Goal: Task Accomplishment & Management: Manage account settings

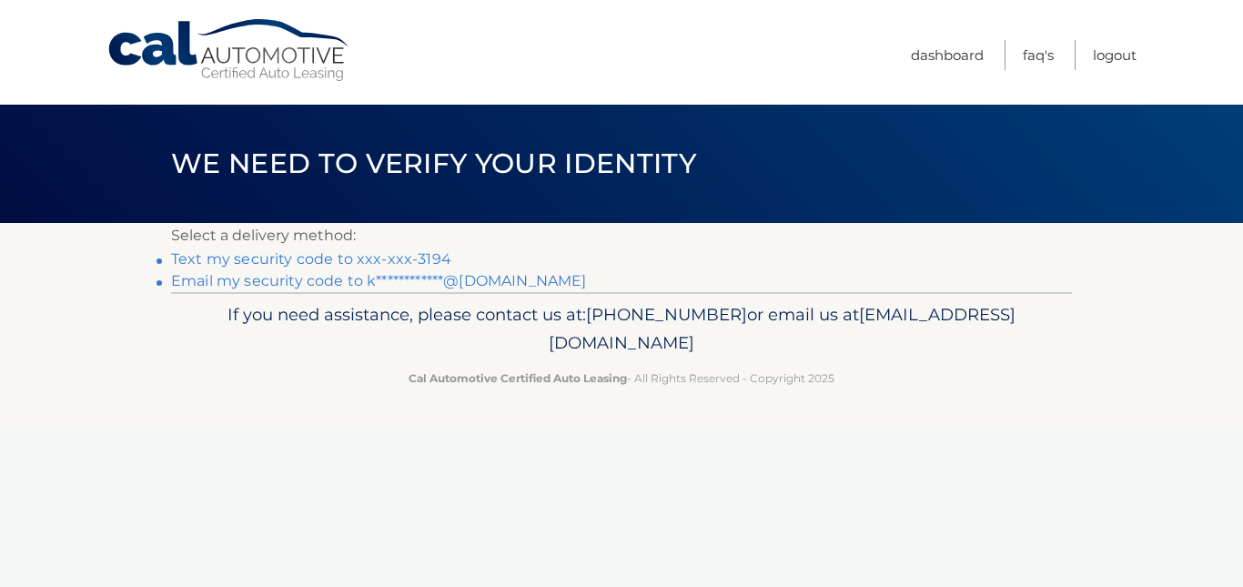
click at [329, 284] on link "**********" at bounding box center [378, 280] width 415 height 17
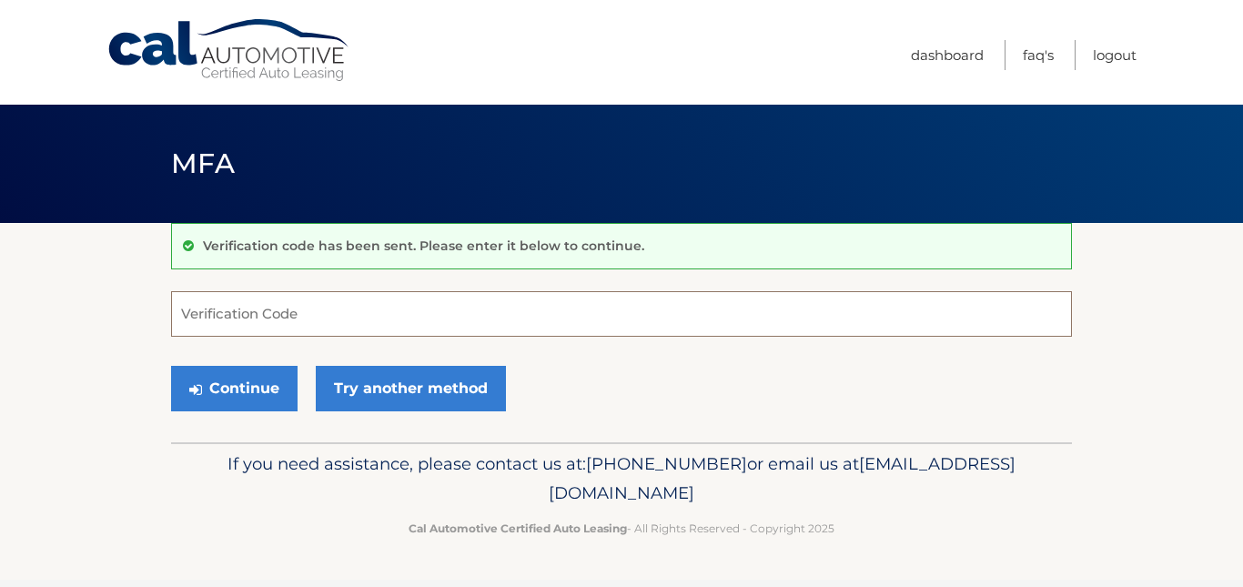
click at [207, 311] on input "Verification Code" at bounding box center [621, 314] width 901 height 46
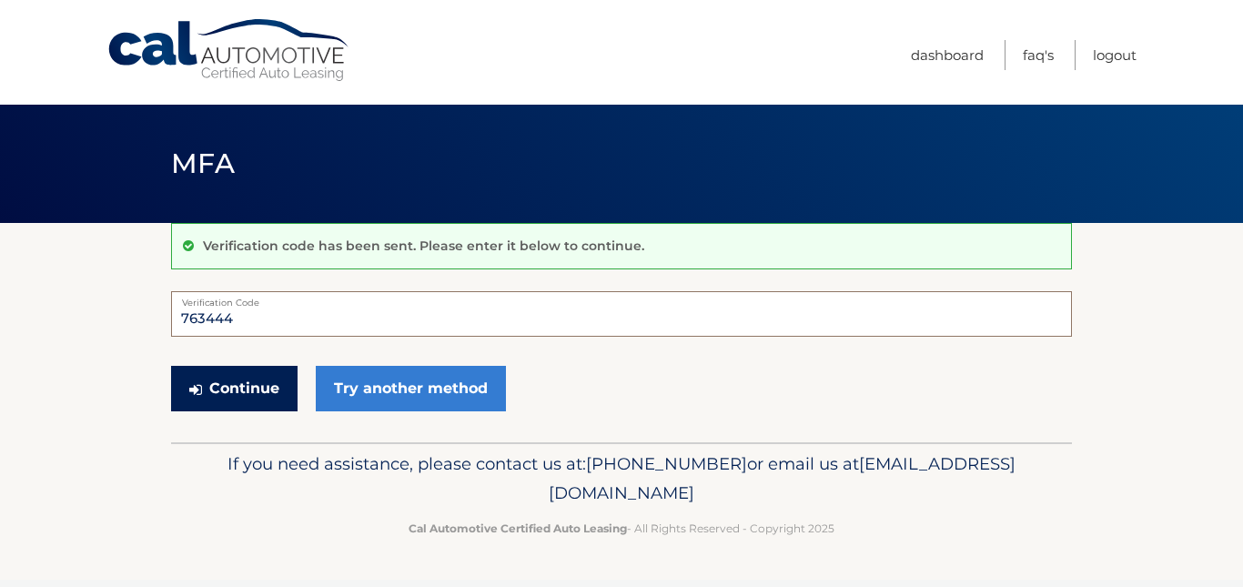
type input "763444"
click at [228, 382] on button "Continue" at bounding box center [234, 389] width 127 height 46
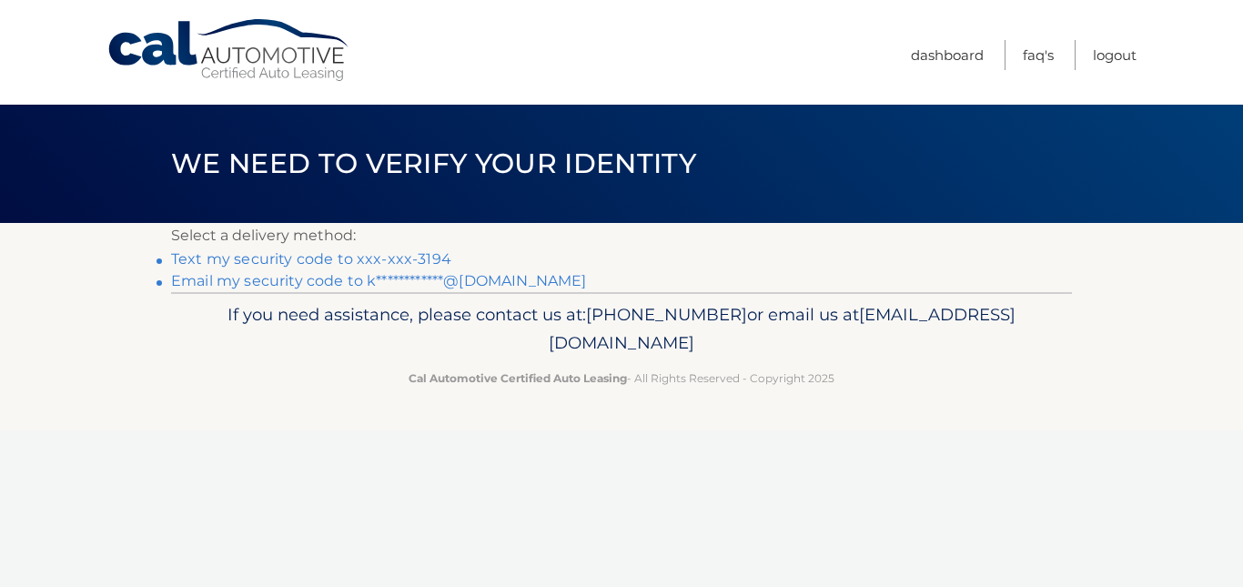
click at [371, 258] on link "Text my security code to xxx-xxx-3194" at bounding box center [311, 258] width 280 height 17
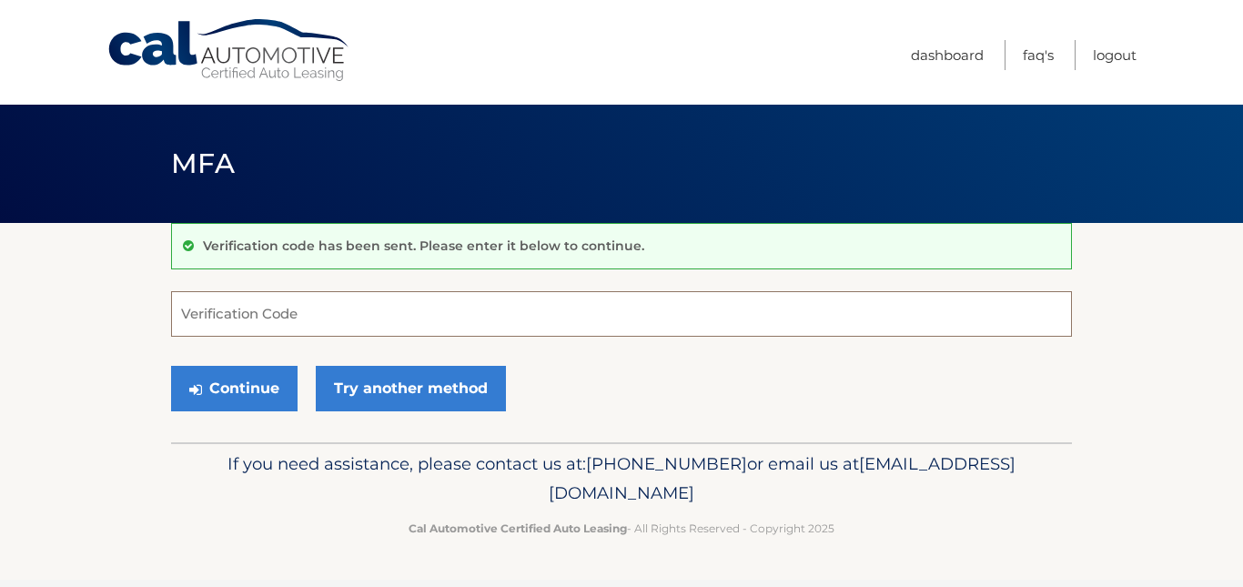
click at [184, 310] on input "Verification Code" at bounding box center [621, 314] width 901 height 46
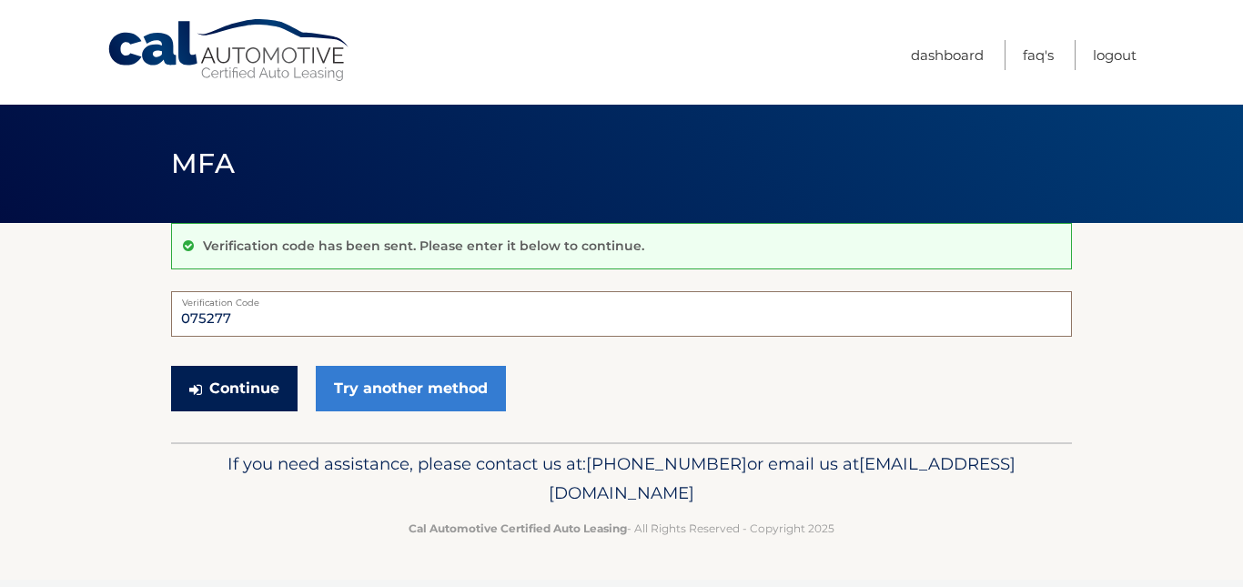
type input "075277"
click at [253, 391] on button "Continue" at bounding box center [234, 389] width 127 height 46
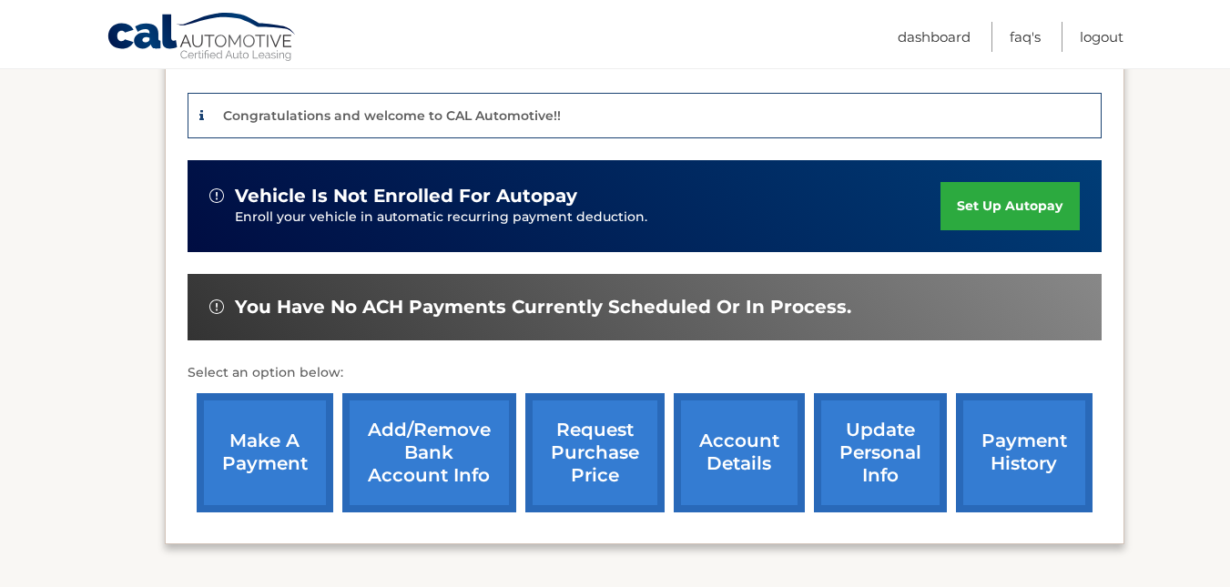
scroll to position [449, 0]
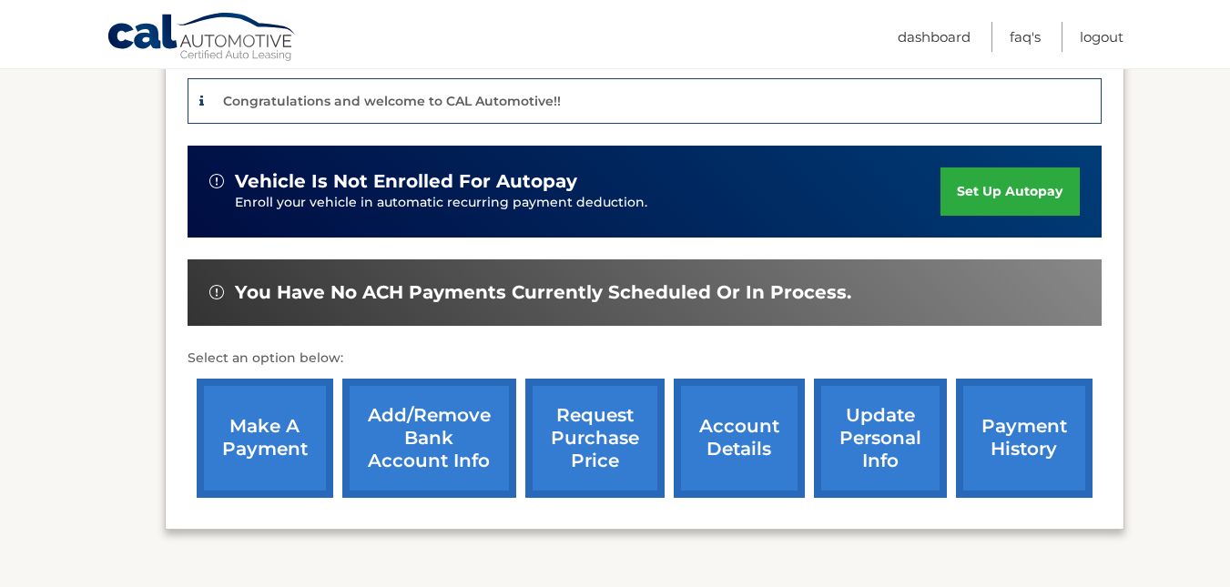
click at [728, 436] on link "account details" at bounding box center [738, 438] width 131 height 119
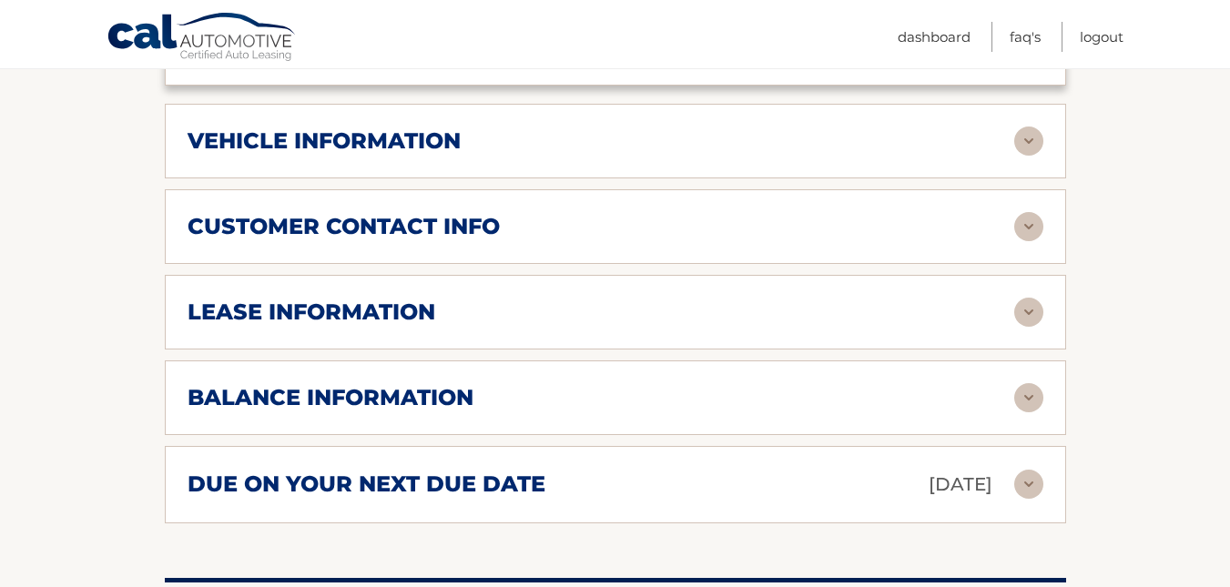
scroll to position [852, 0]
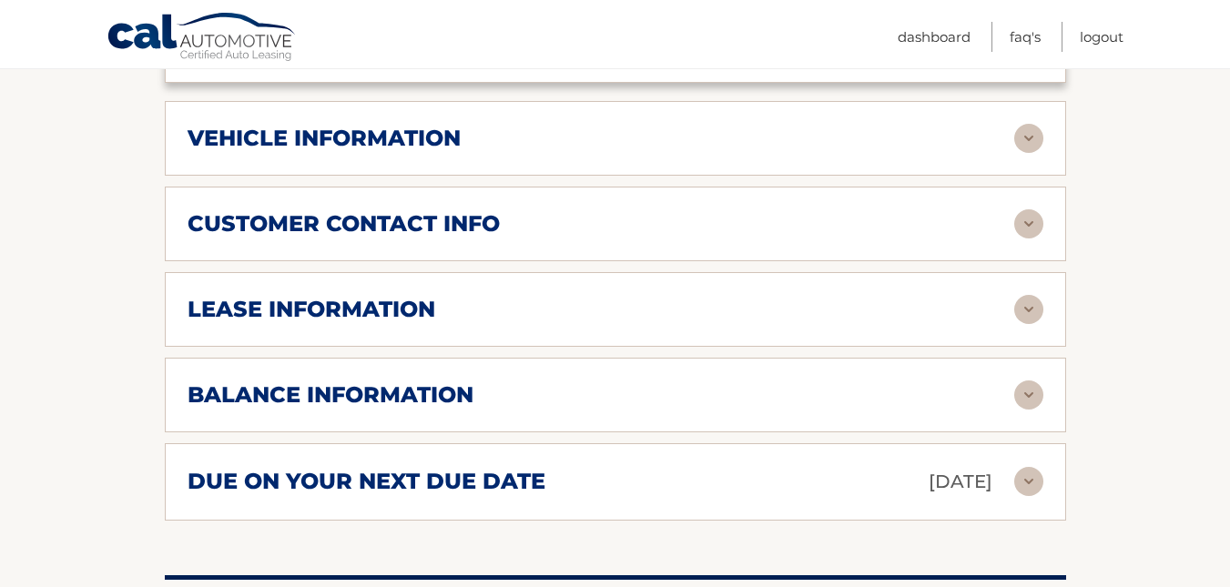
click at [1028, 312] on img at bounding box center [1028, 309] width 29 height 29
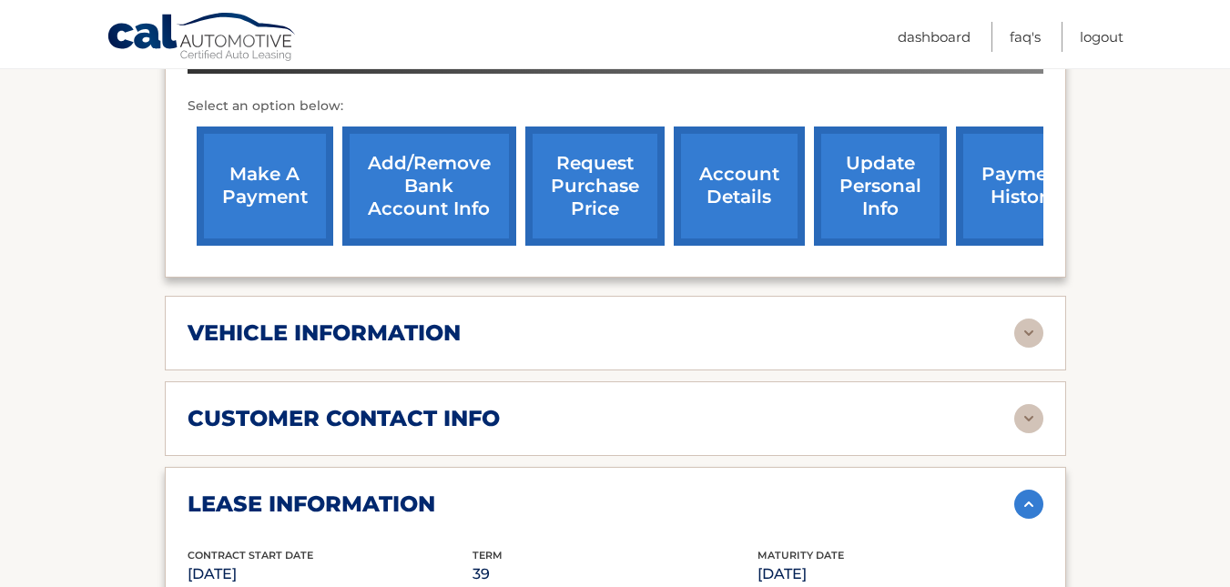
scroll to position [664, 0]
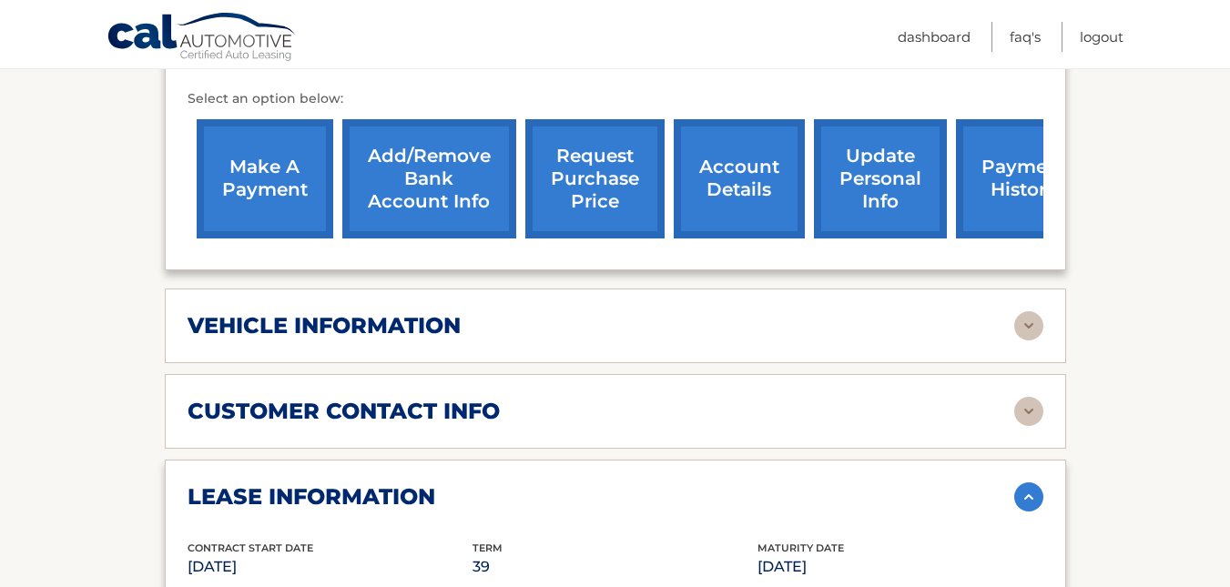
click at [1032, 324] on img at bounding box center [1028, 325] width 29 height 29
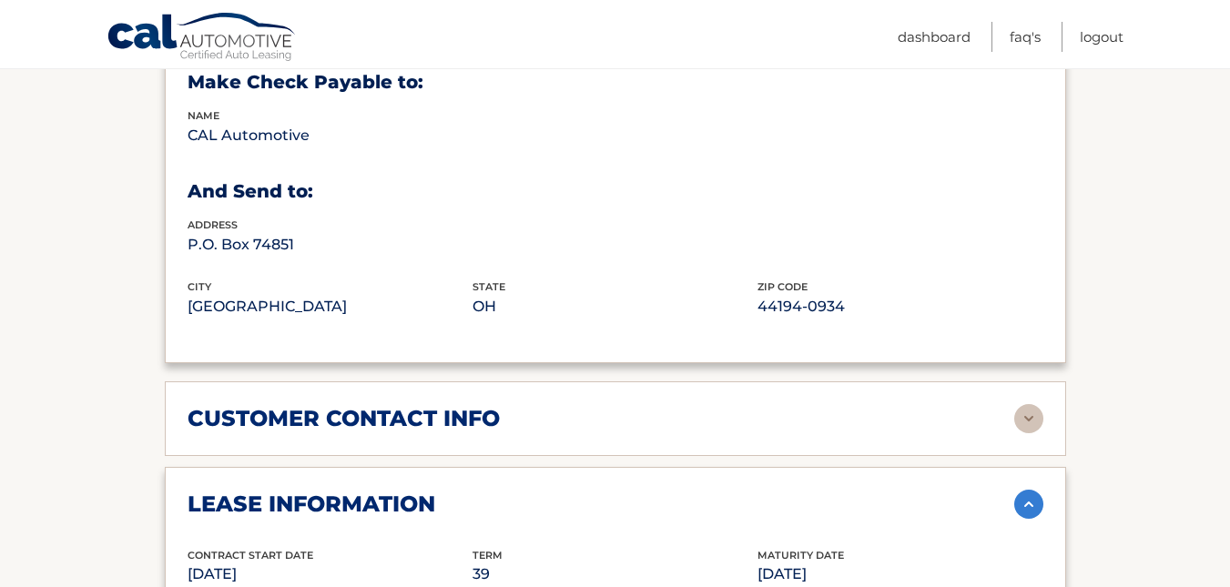
scroll to position [1043, 0]
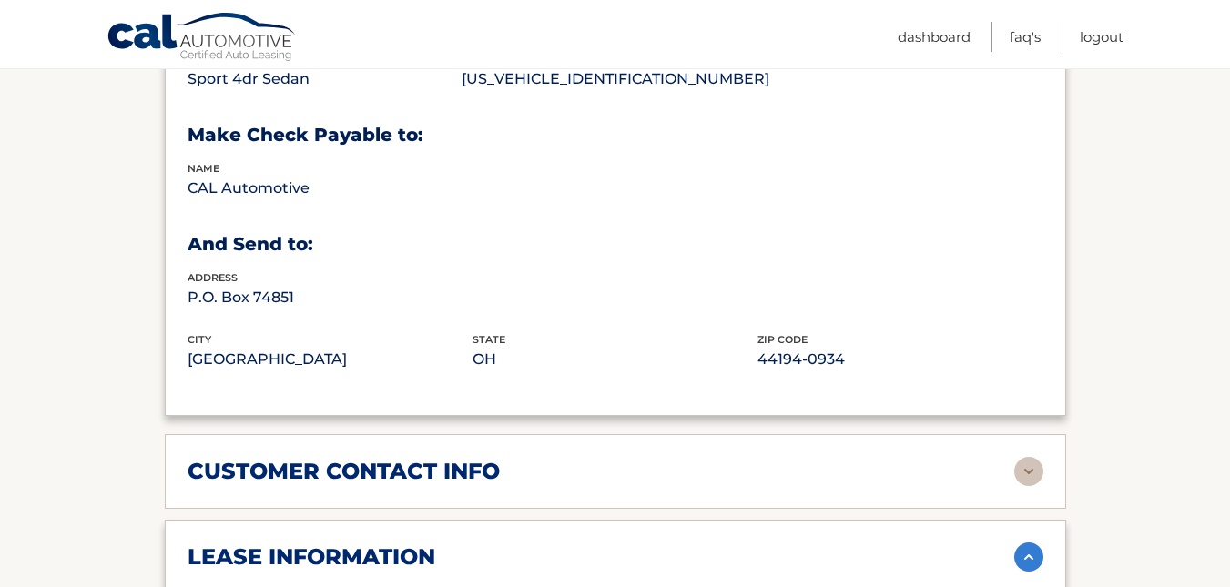
drag, startPoint x: 1203, startPoint y: 249, endPoint x: 1236, endPoint y: 249, distance: 32.8
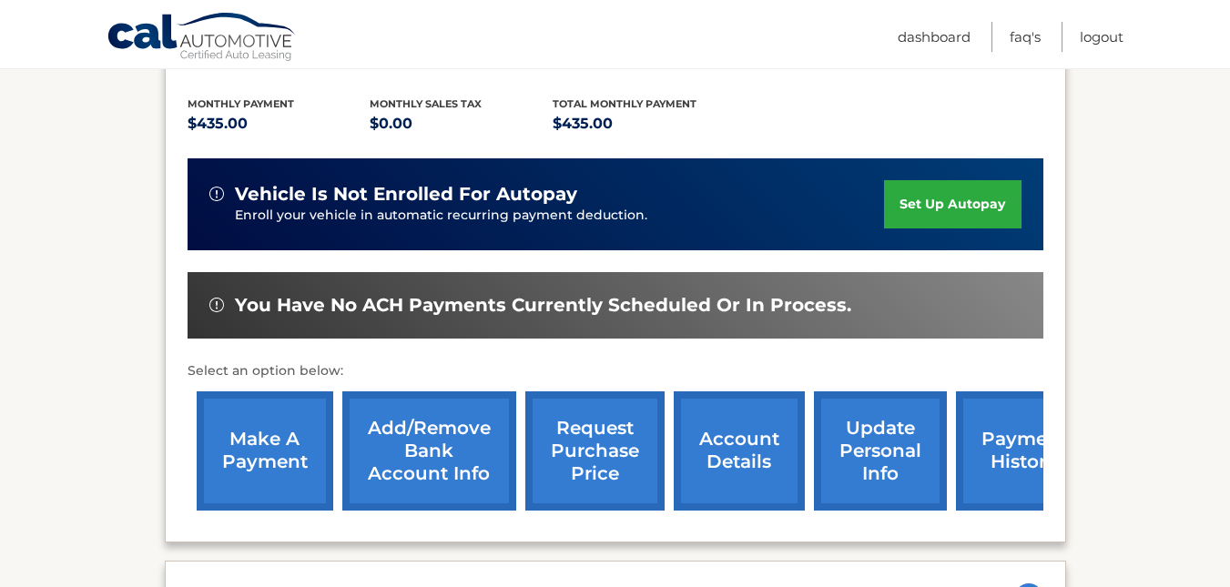
scroll to position [40, 0]
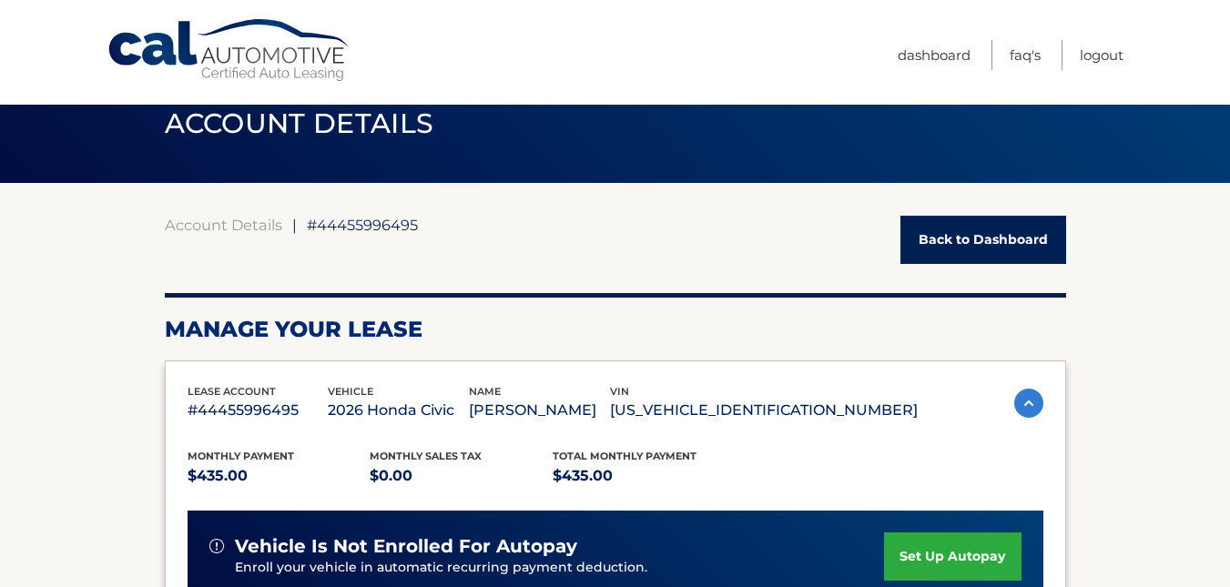
click at [1001, 224] on link "Back to Dashboard" at bounding box center [983, 240] width 166 height 48
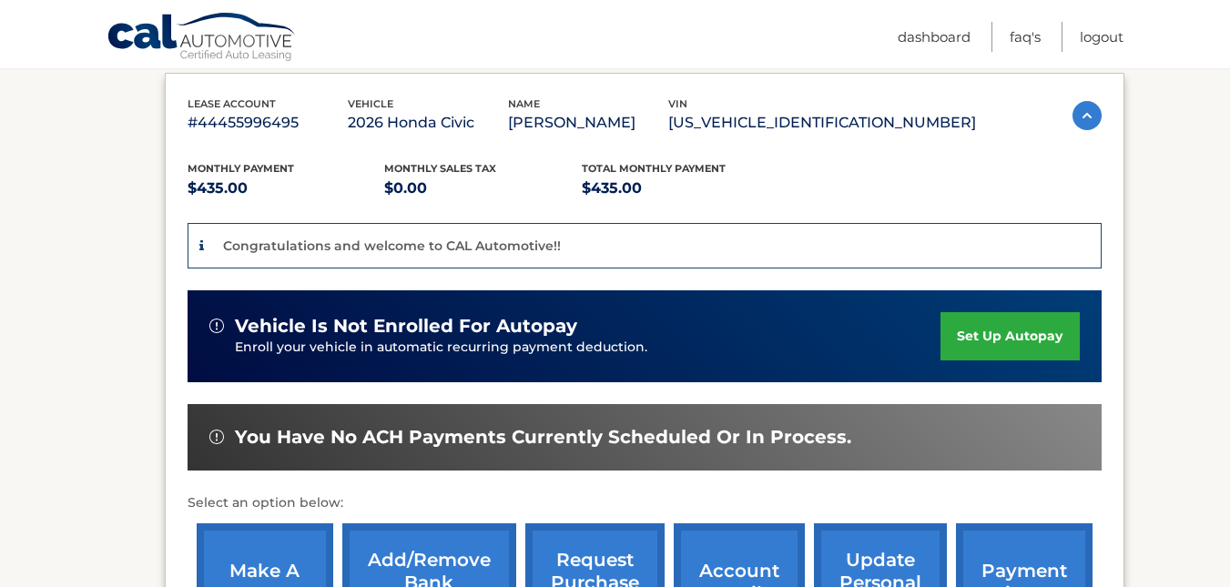
scroll to position [302, 0]
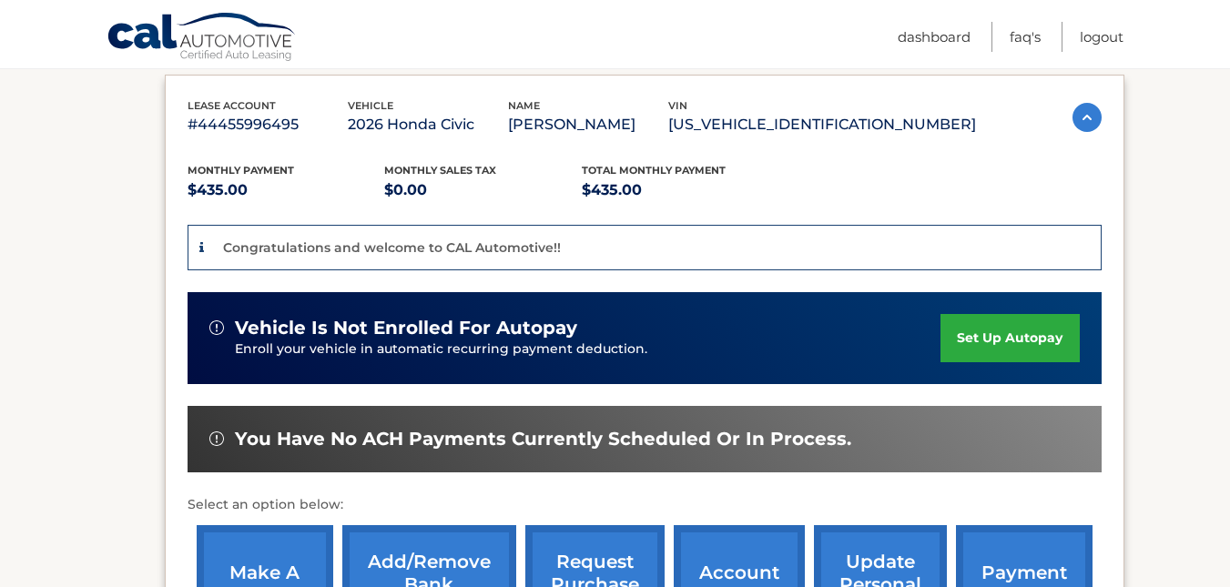
drag, startPoint x: 1220, startPoint y: 230, endPoint x: 1242, endPoint y: 185, distance: 50.5
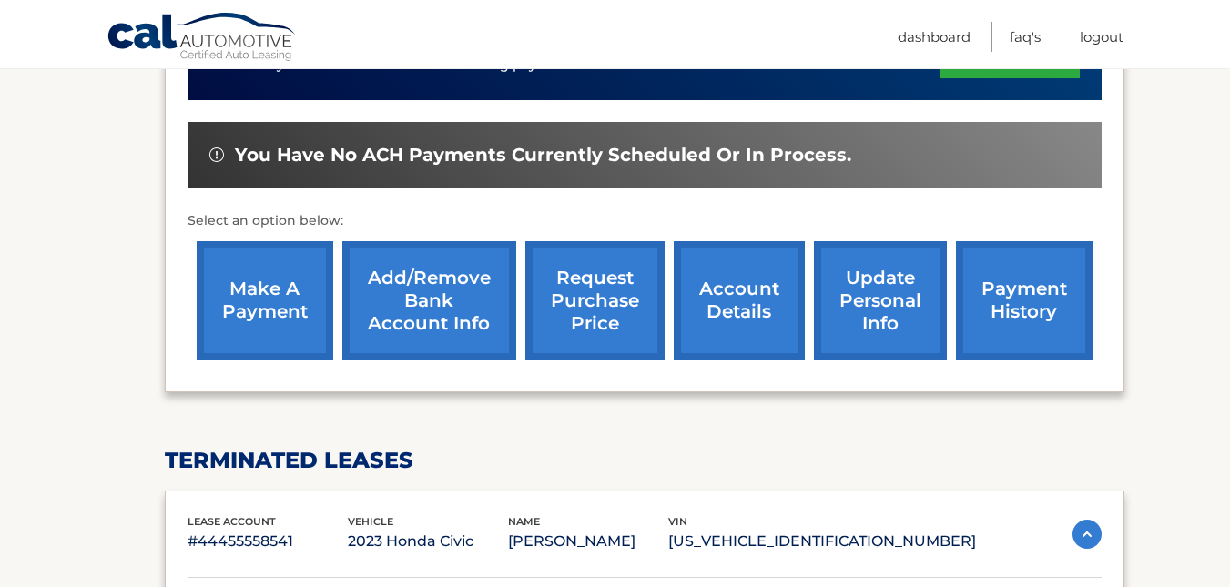
scroll to position [582, 0]
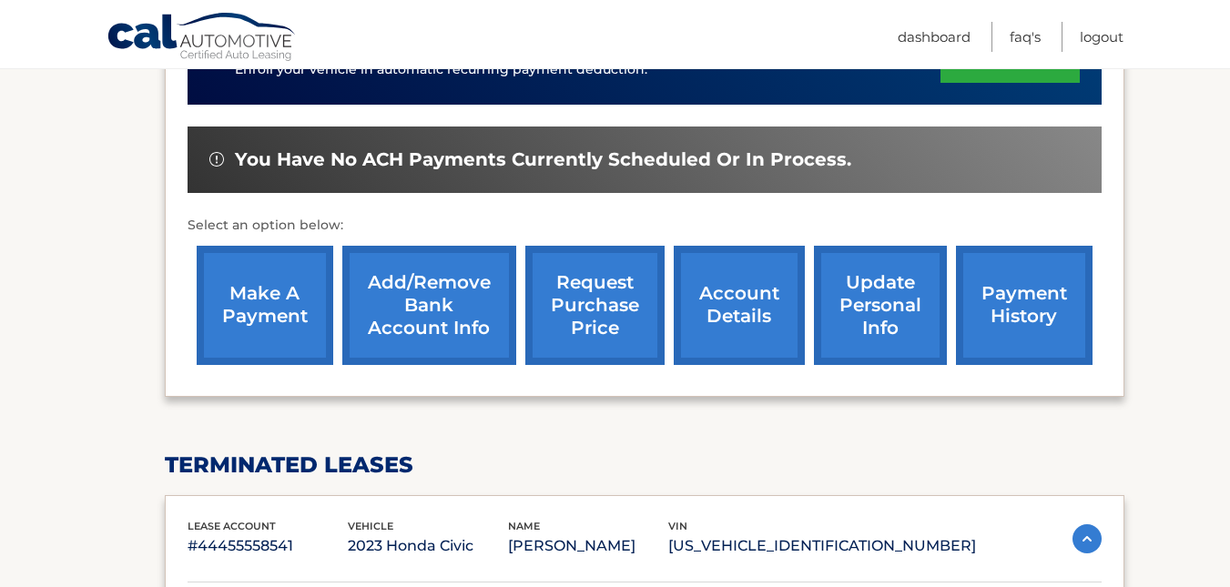
click at [733, 305] on link "account details" at bounding box center [738, 305] width 131 height 119
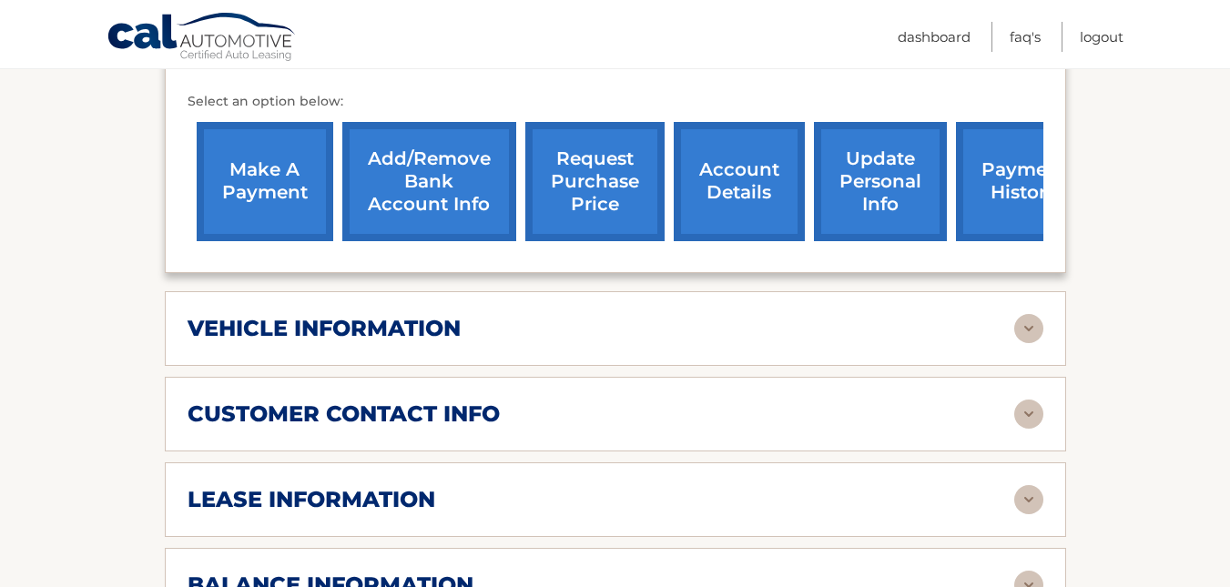
scroll to position [665, 0]
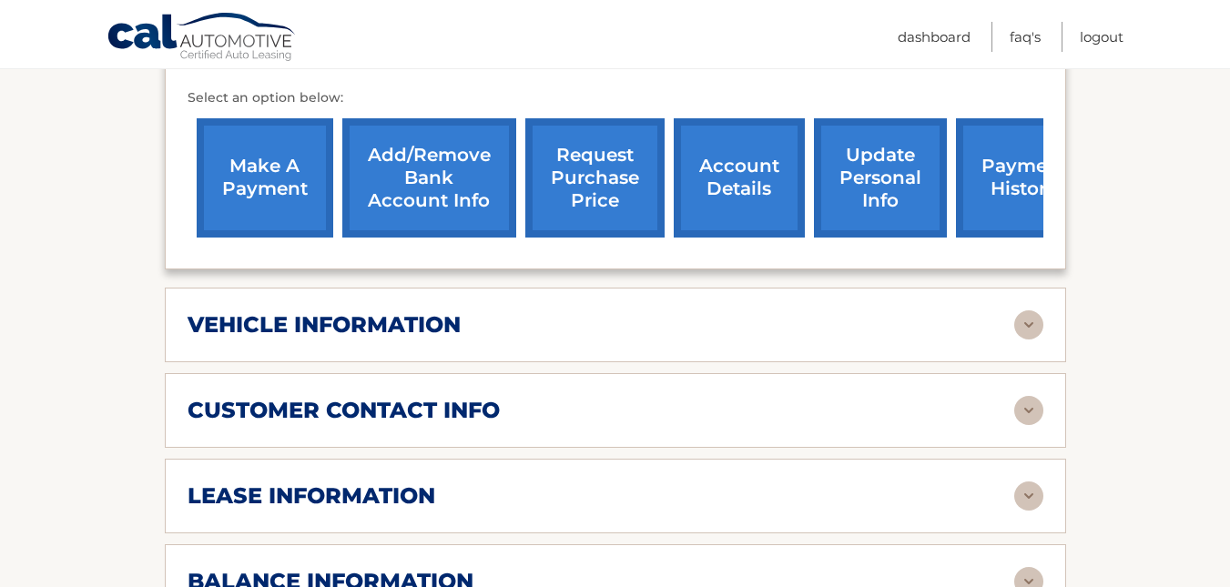
click at [1027, 490] on img at bounding box center [1028, 495] width 29 height 29
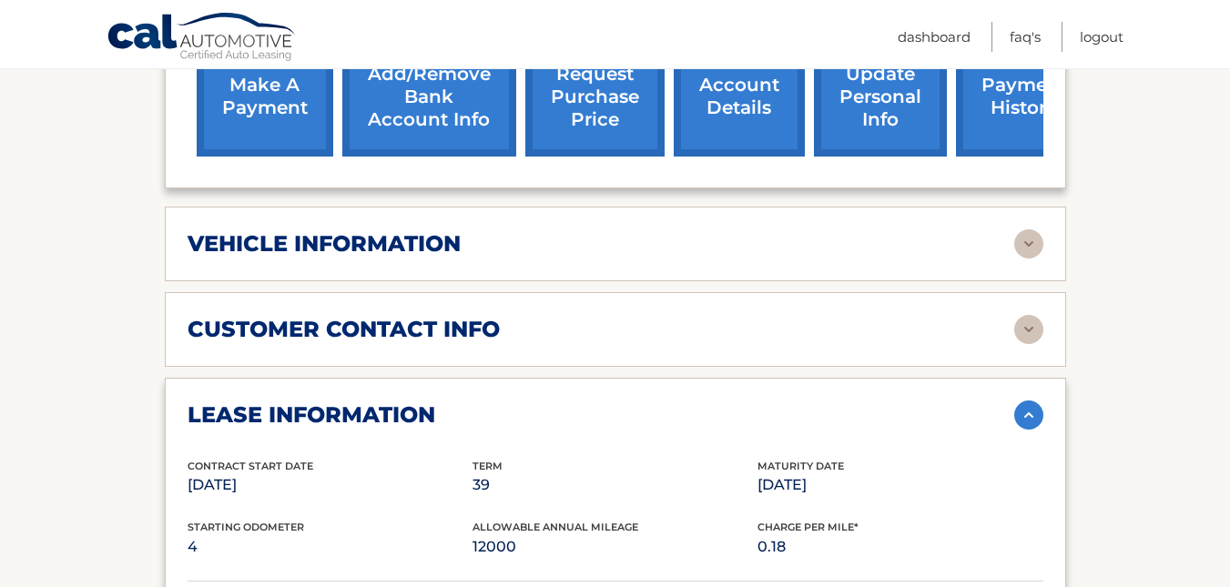
scroll to position [724, 0]
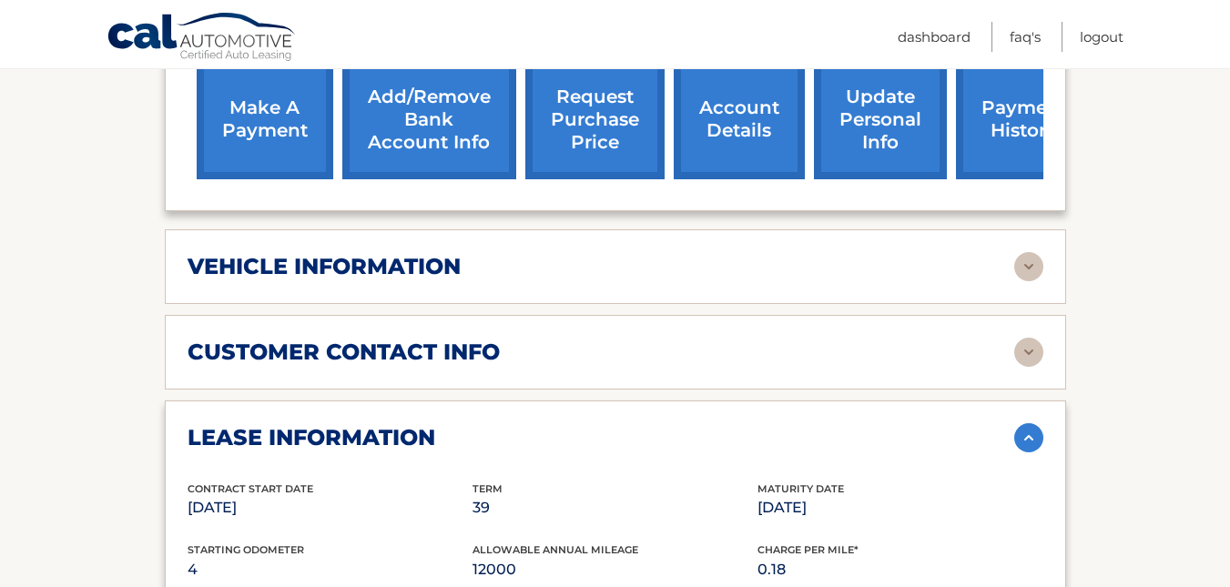
click at [1022, 265] on img at bounding box center [1028, 266] width 29 height 29
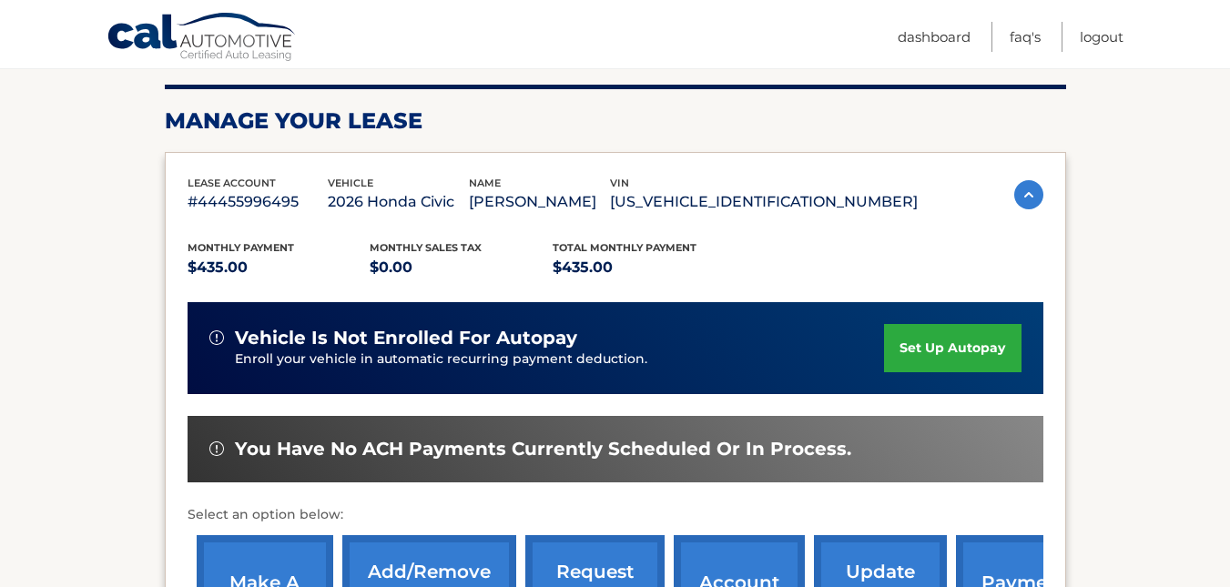
scroll to position [258, 0]
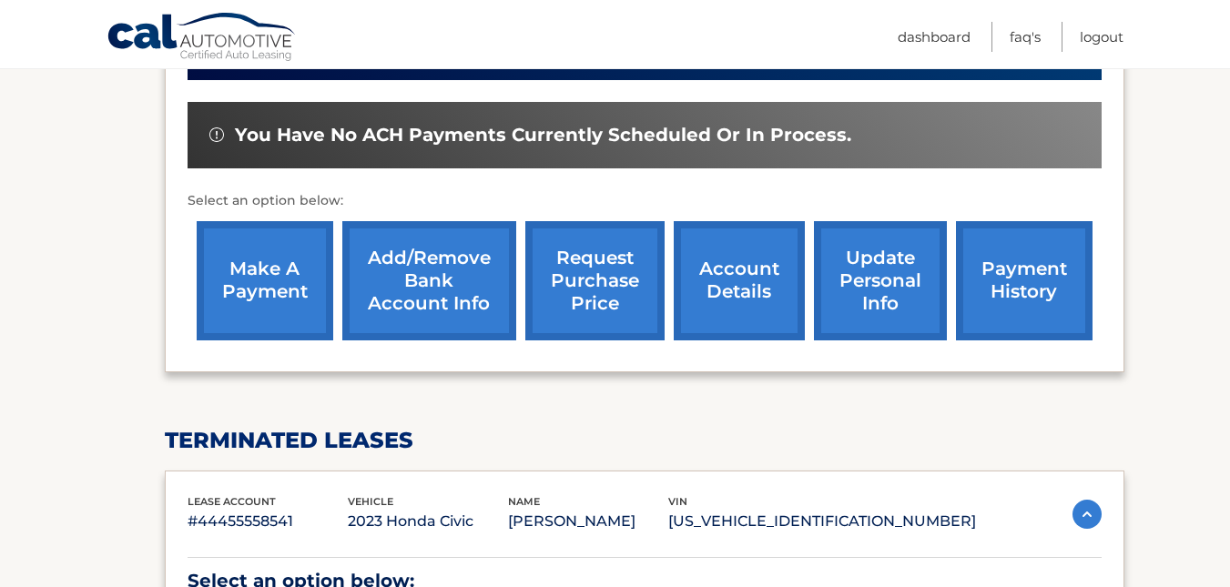
scroll to position [687, 0]
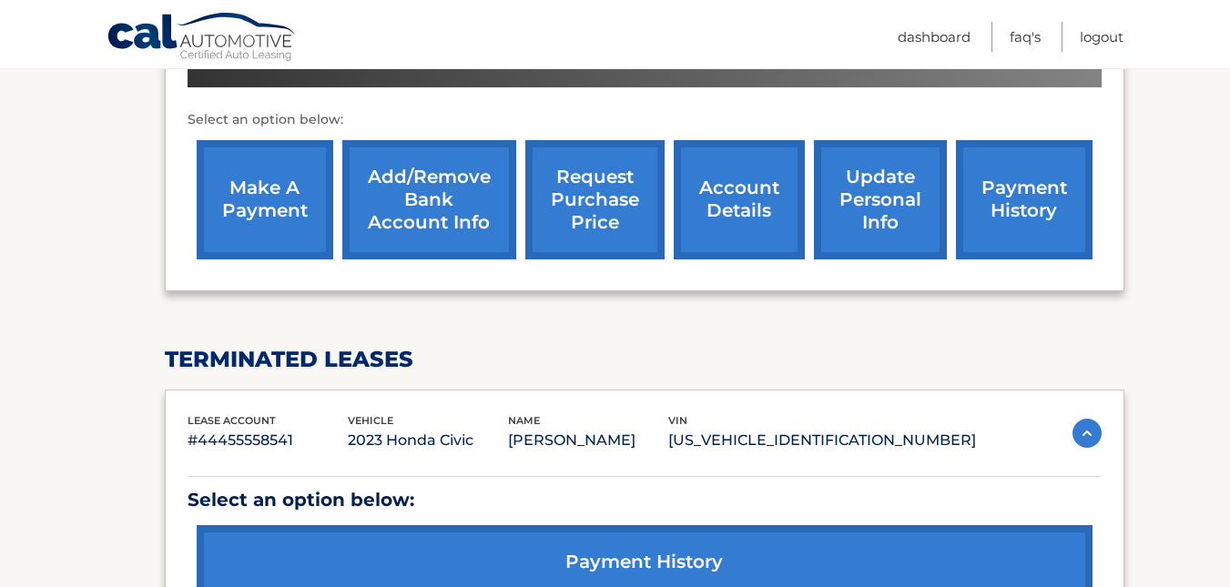
click at [1089, 438] on img at bounding box center [1086, 433] width 29 height 29
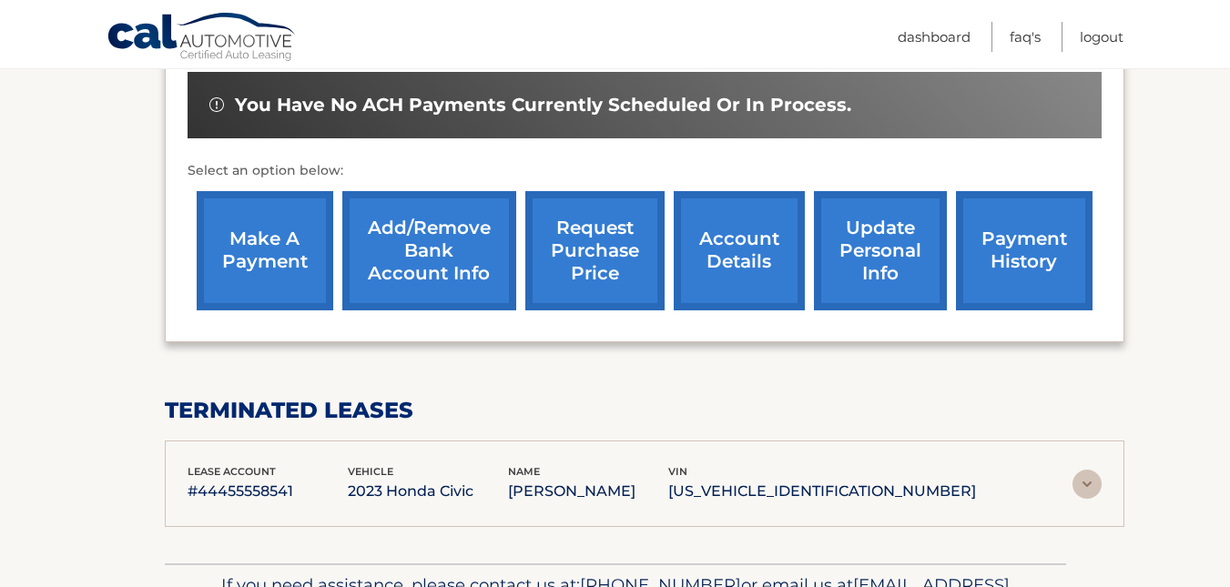
scroll to position [634, 0]
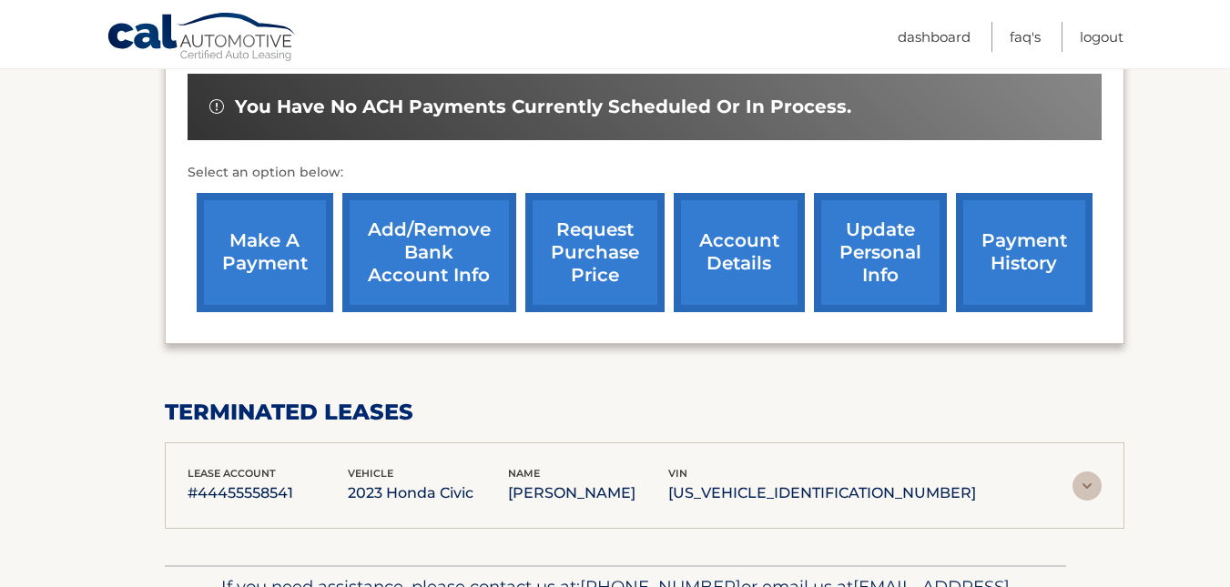
click at [723, 260] on link "account details" at bounding box center [738, 252] width 131 height 119
click at [740, 258] on link "account details" at bounding box center [738, 252] width 131 height 119
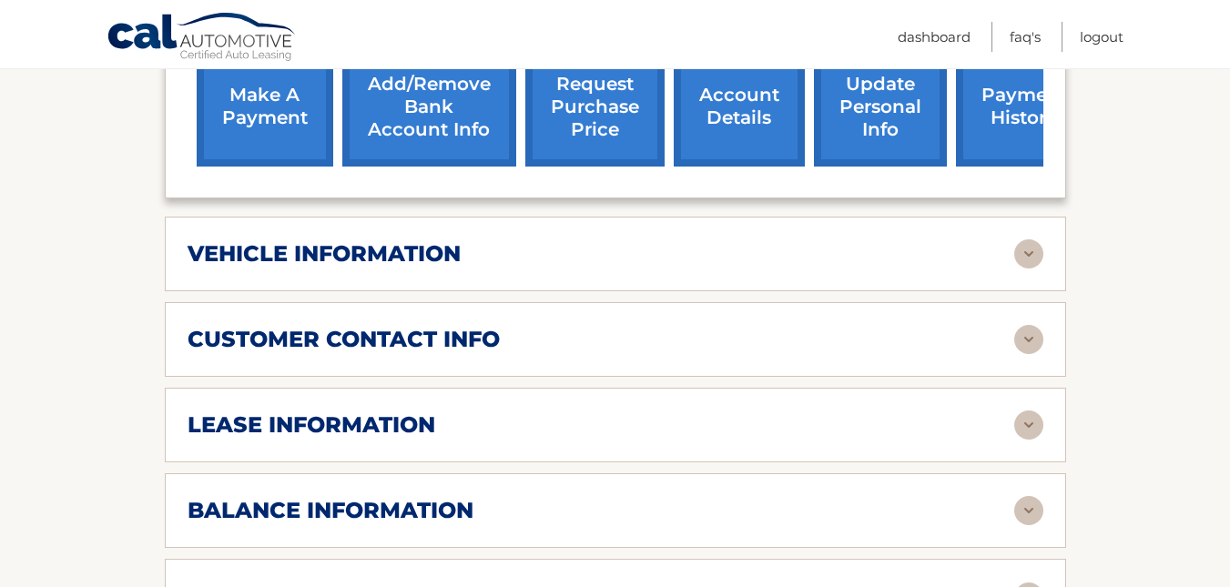
scroll to position [830, 0]
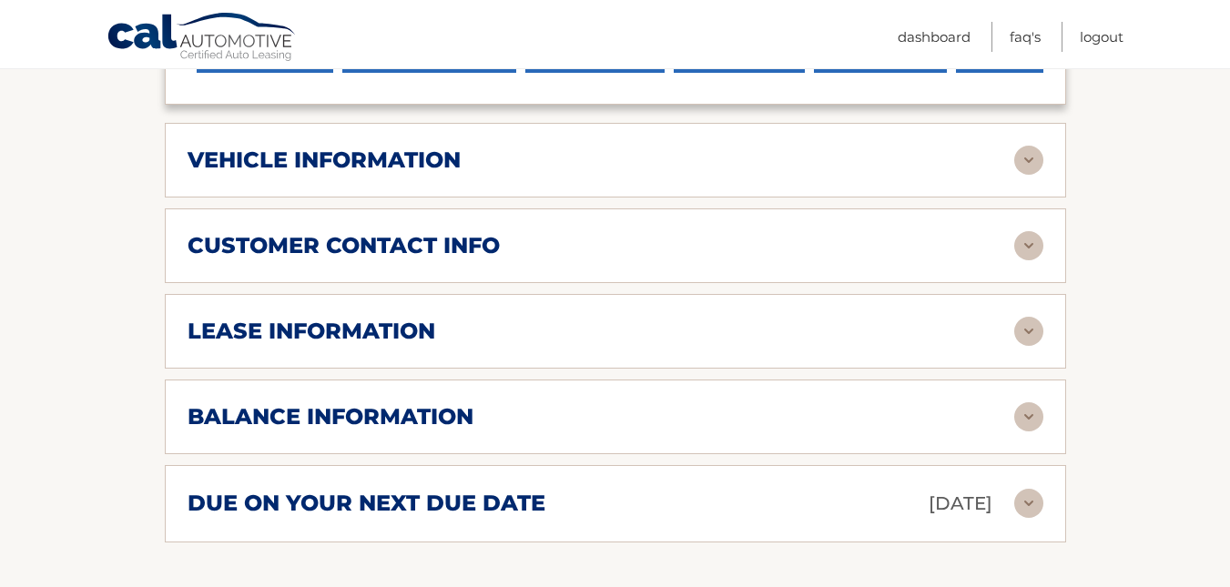
click at [1037, 332] on img at bounding box center [1028, 331] width 29 height 29
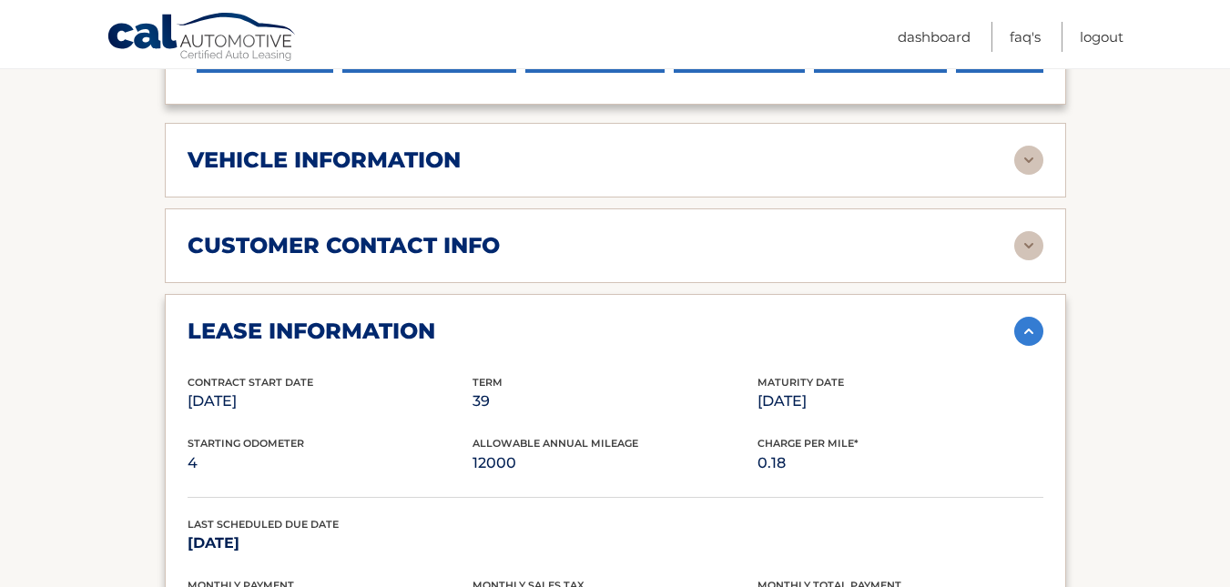
click at [1029, 165] on img at bounding box center [1028, 160] width 29 height 29
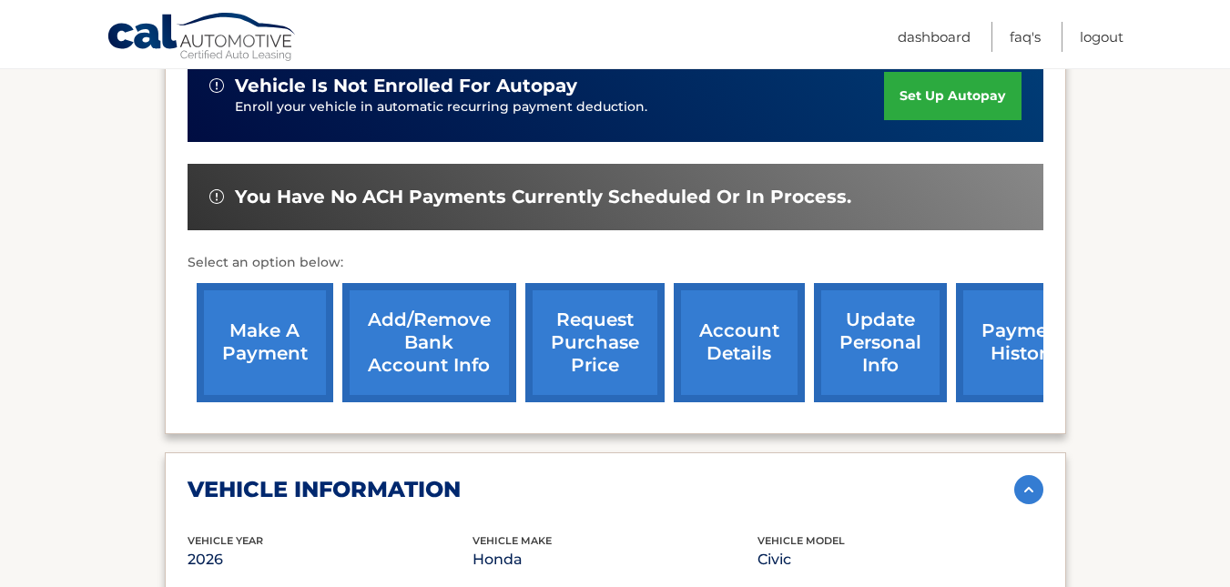
scroll to position [496, 0]
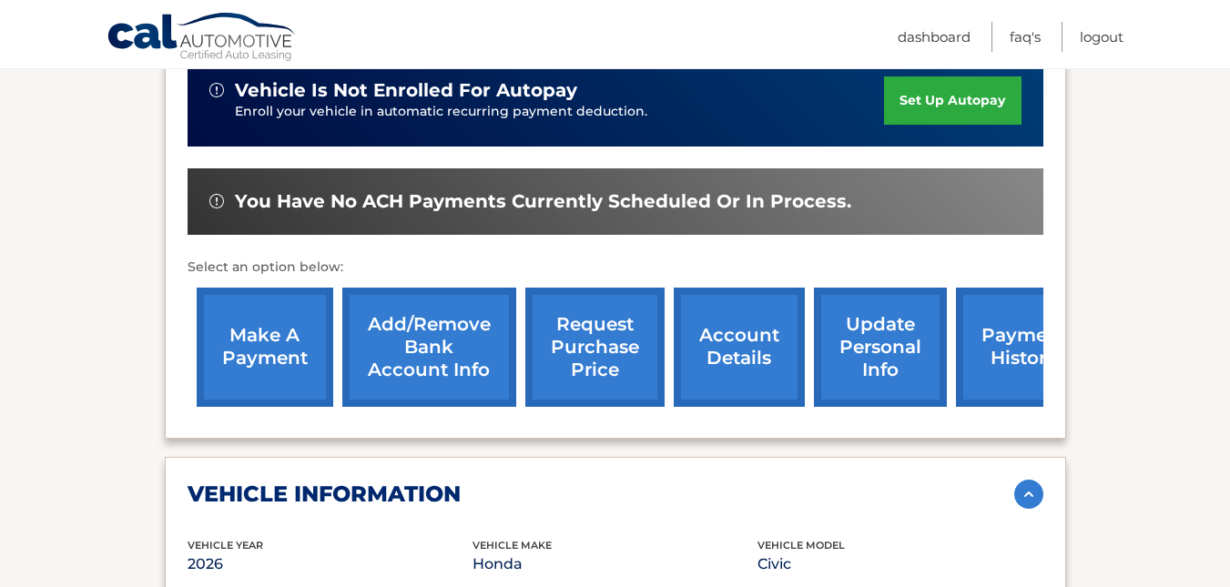
click at [871, 371] on link "update personal info" at bounding box center [880, 347] width 133 height 119
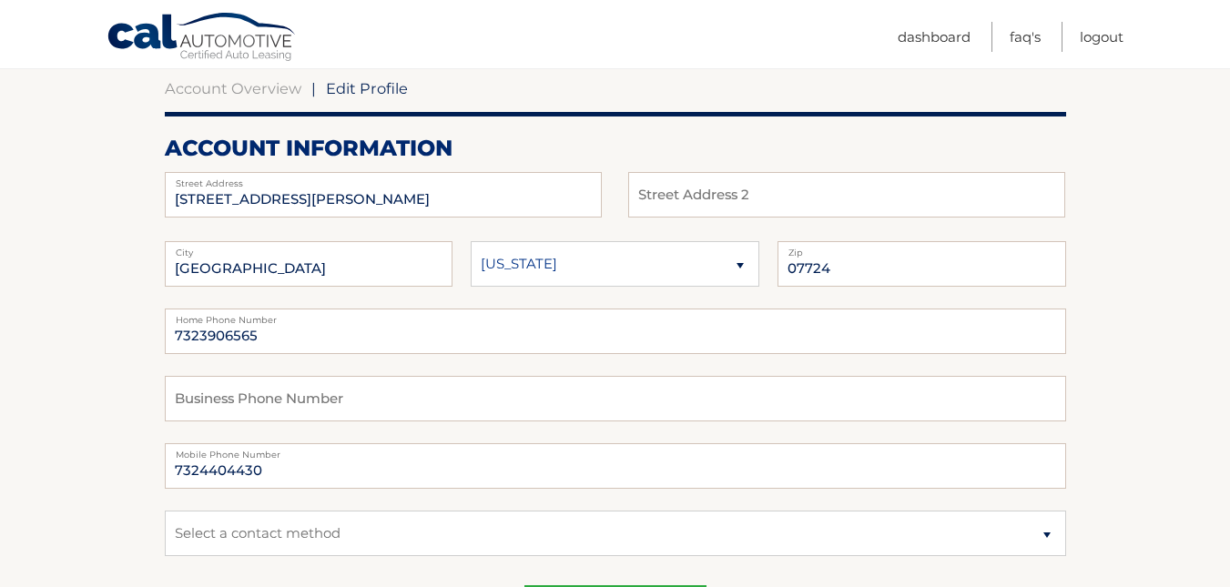
scroll to position [182, 0]
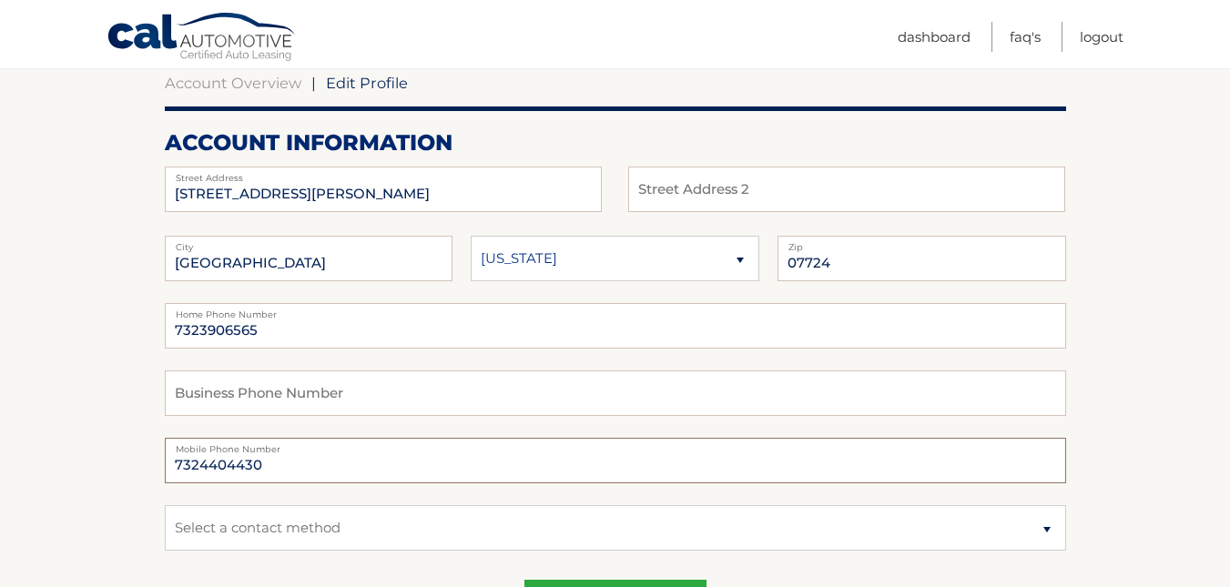
click at [263, 464] on input "7324404430" at bounding box center [615, 461] width 901 height 46
click at [273, 334] on input "7323906565" at bounding box center [615, 326] width 901 height 46
type input "7"
type input "7325473194"
click at [187, 398] on input "text" at bounding box center [615, 393] width 901 height 46
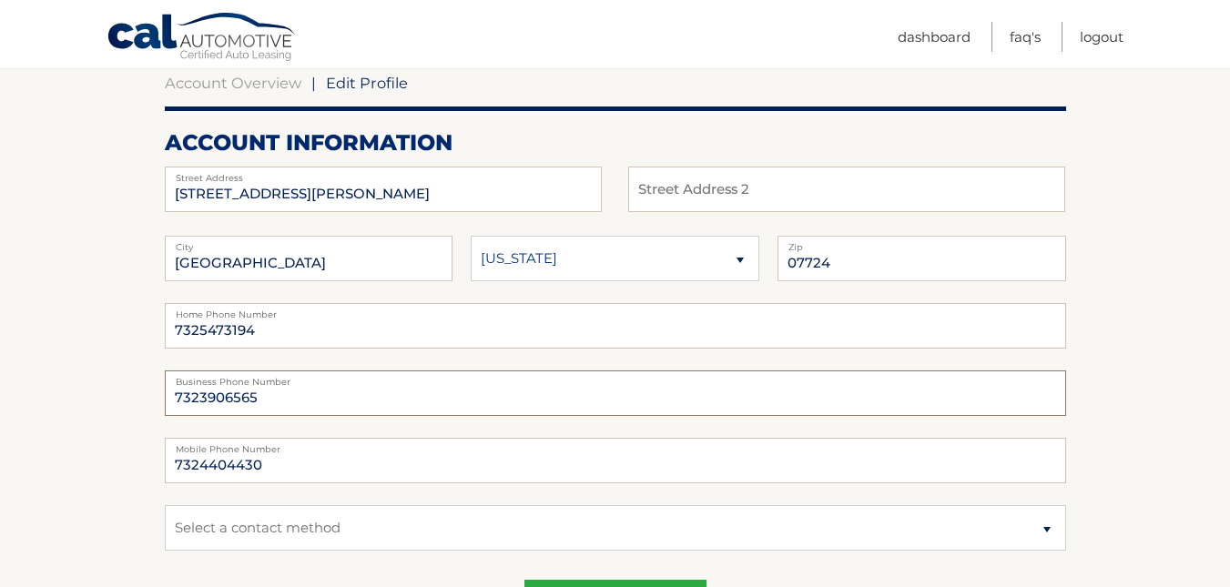
type input "7323906565"
click at [267, 455] on input "7324404430" at bounding box center [615, 461] width 901 height 46
click at [253, 324] on input "7325473194" at bounding box center [615, 326] width 901 height 46
type input "7"
click at [267, 465] on input "7324404430" at bounding box center [615, 461] width 901 height 46
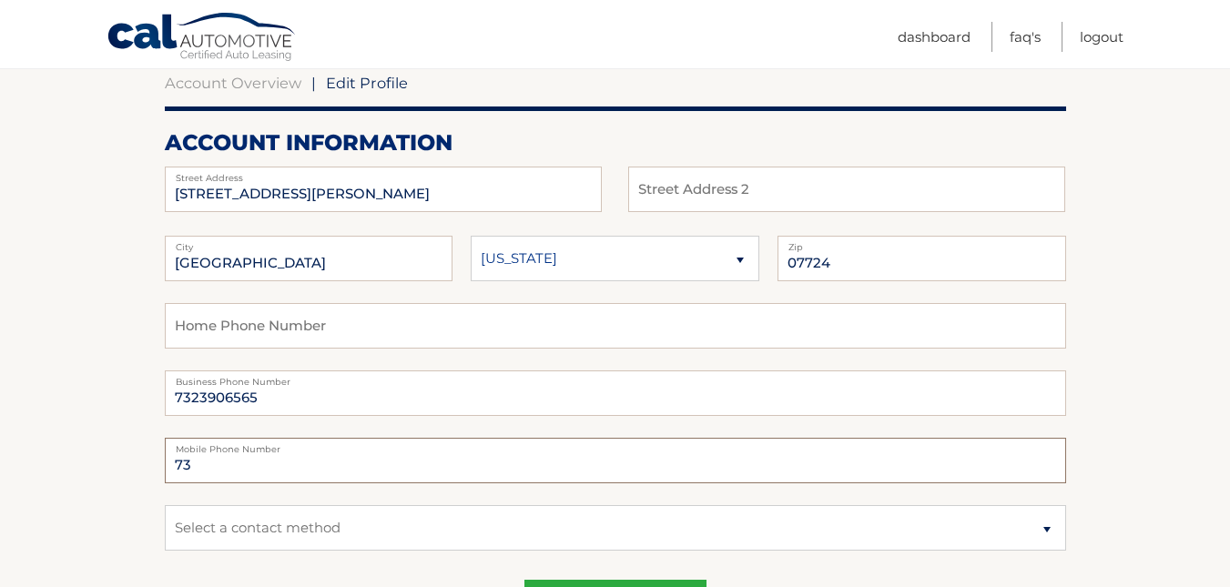
type input "7"
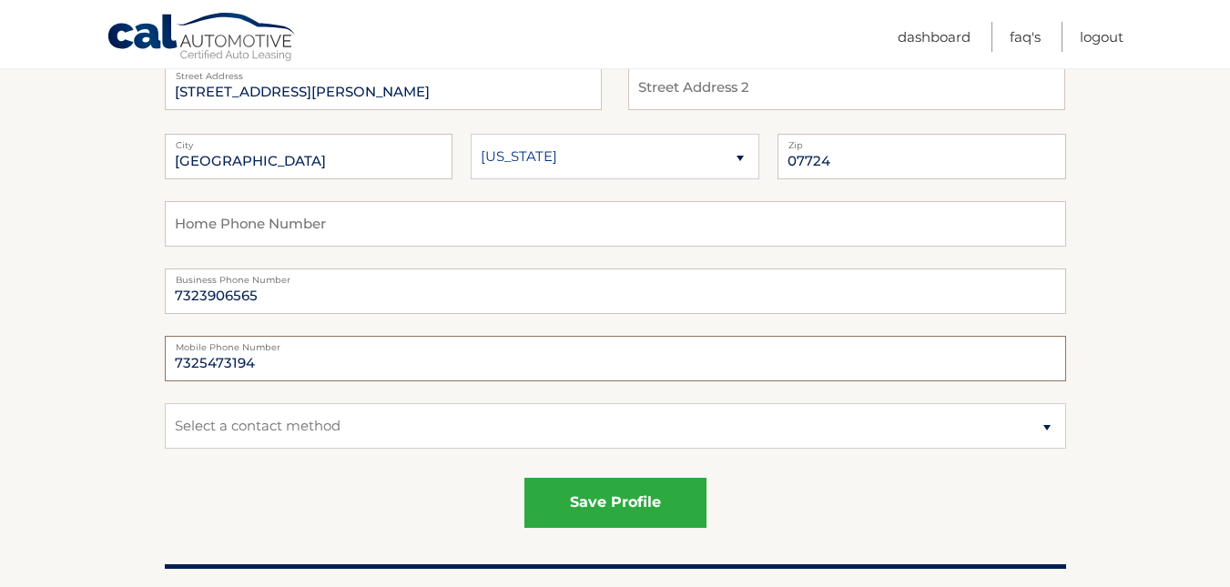
scroll to position [287, 0]
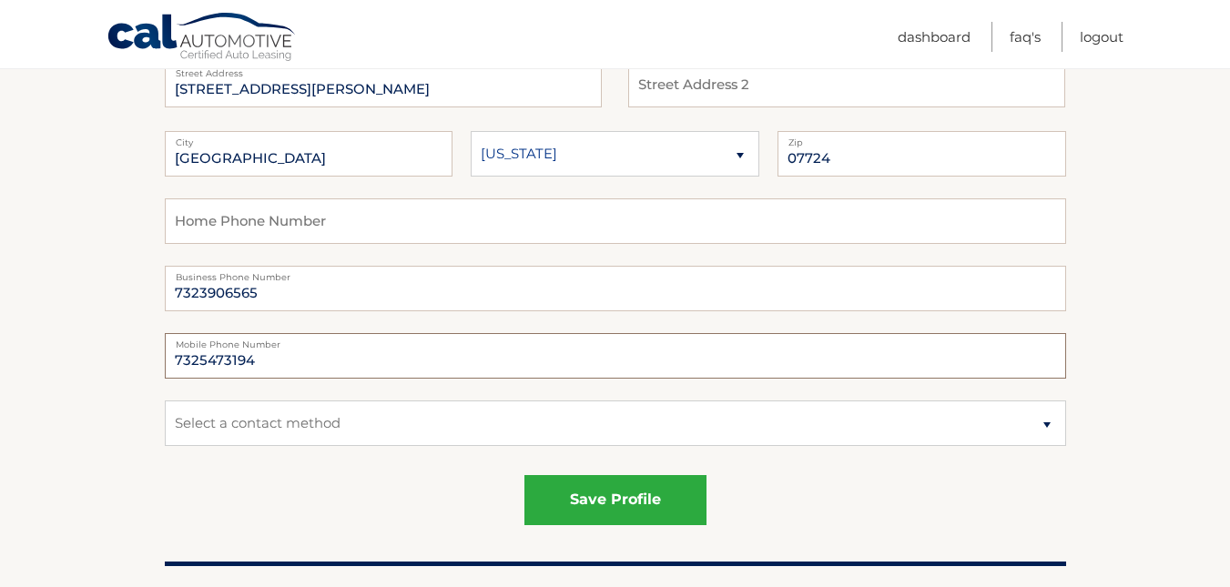
type input "7325473194"
click at [1046, 422] on select "Select a contact method Mobile Home" at bounding box center [615, 423] width 901 height 46
select select "1"
click at [165, 400] on select "Select a contact method Mobile Home" at bounding box center [615, 423] width 901 height 46
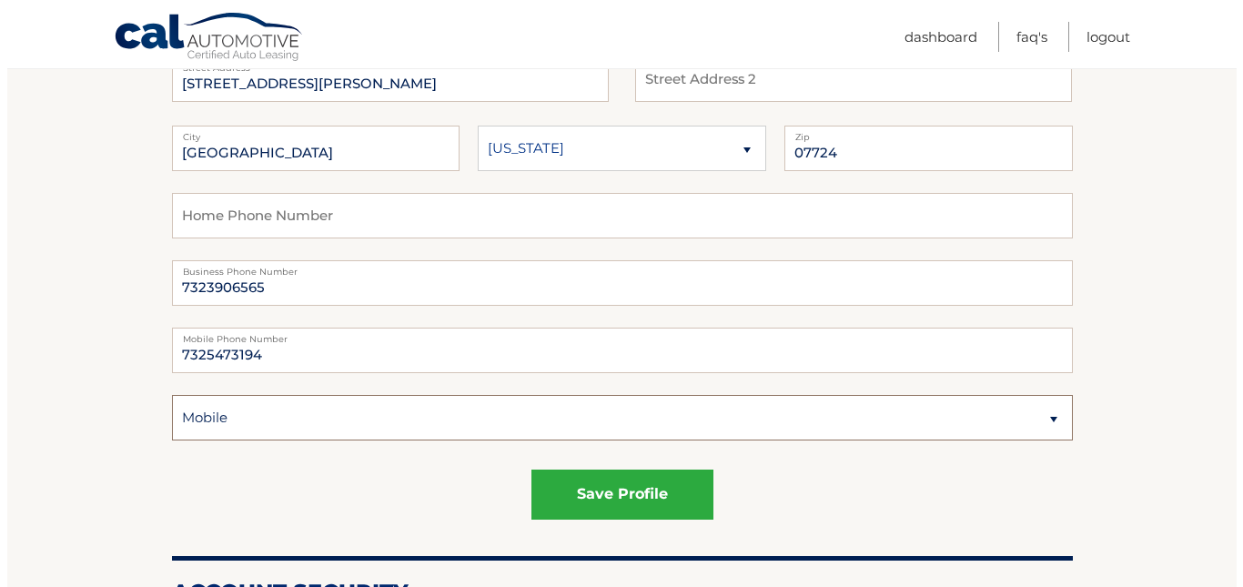
scroll to position [313, 0]
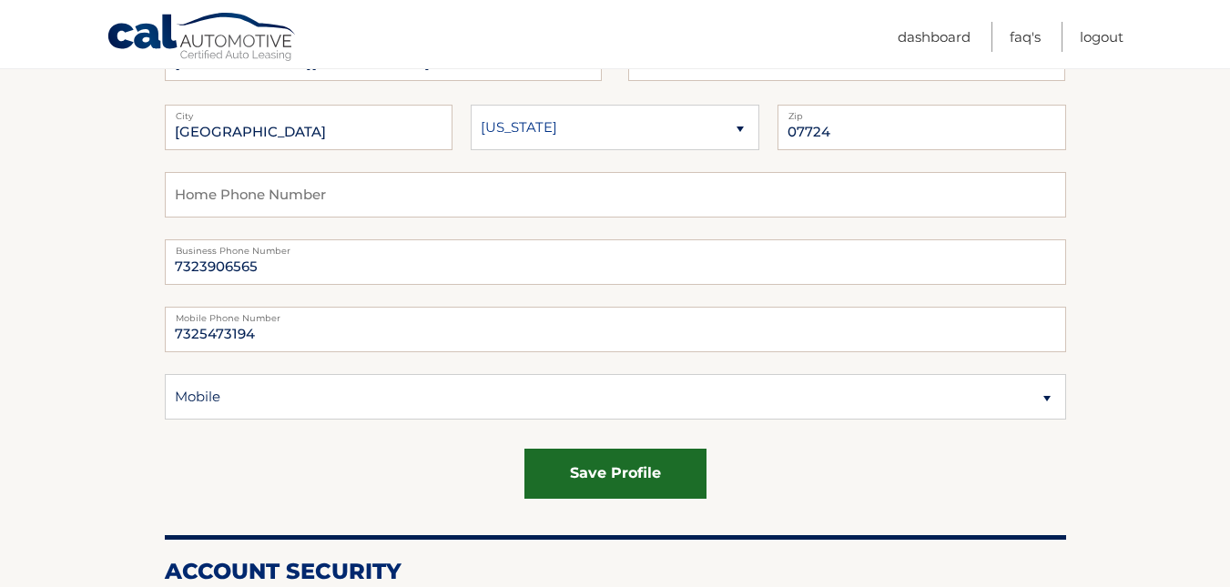
click at [613, 472] on button "save profile" at bounding box center [615, 474] width 182 height 50
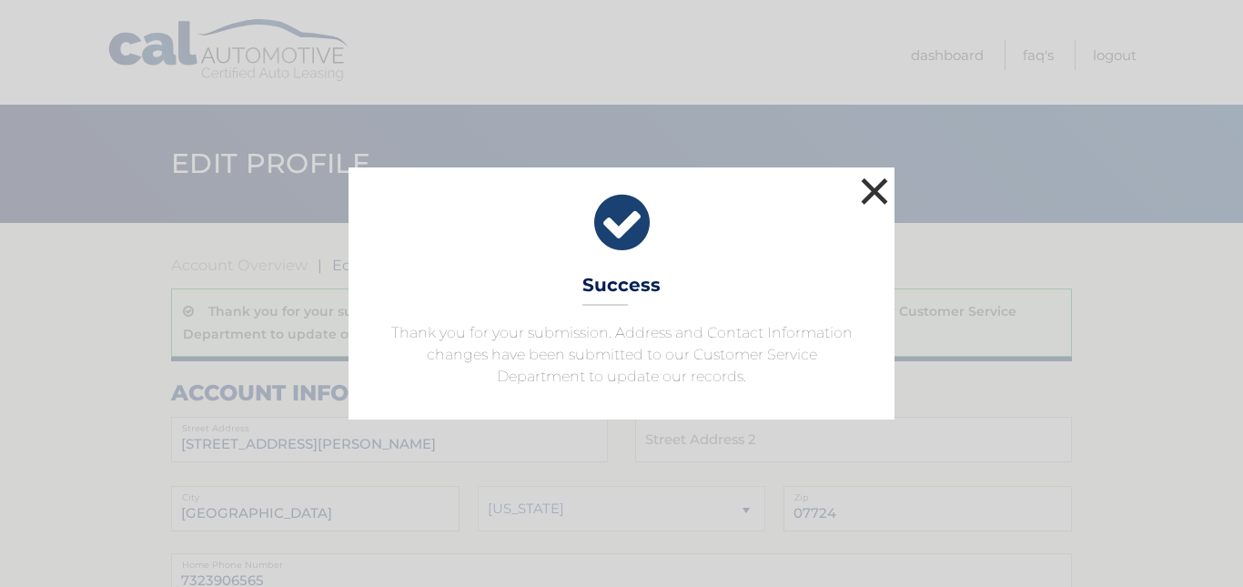
click at [867, 187] on button "×" at bounding box center [874, 191] width 36 height 36
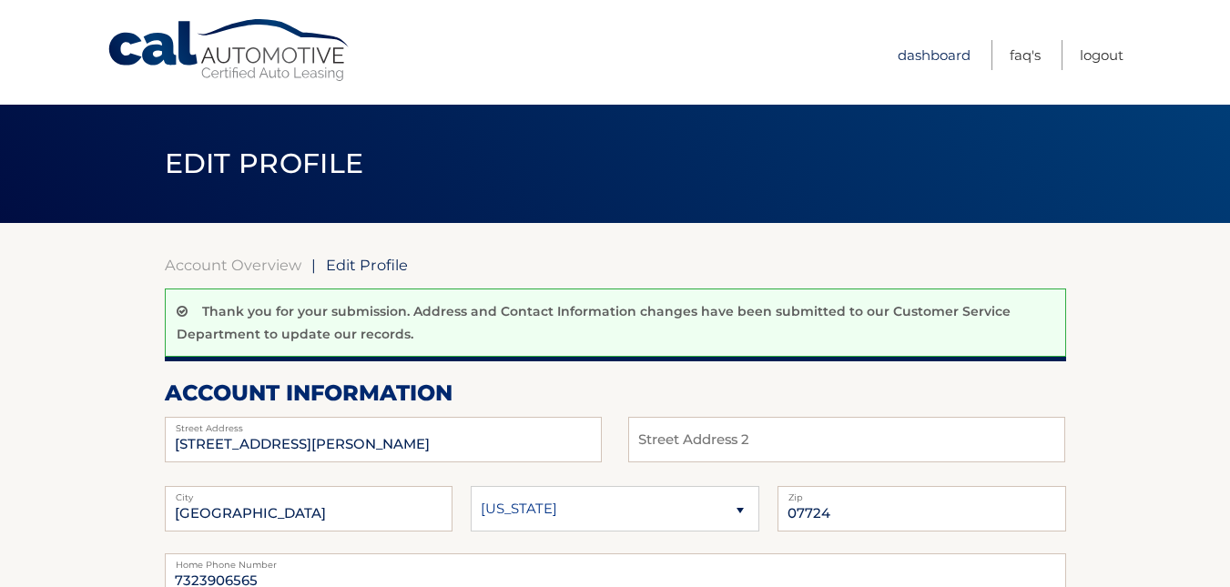
click at [921, 48] on link "Dashboard" at bounding box center [933, 55] width 73 height 30
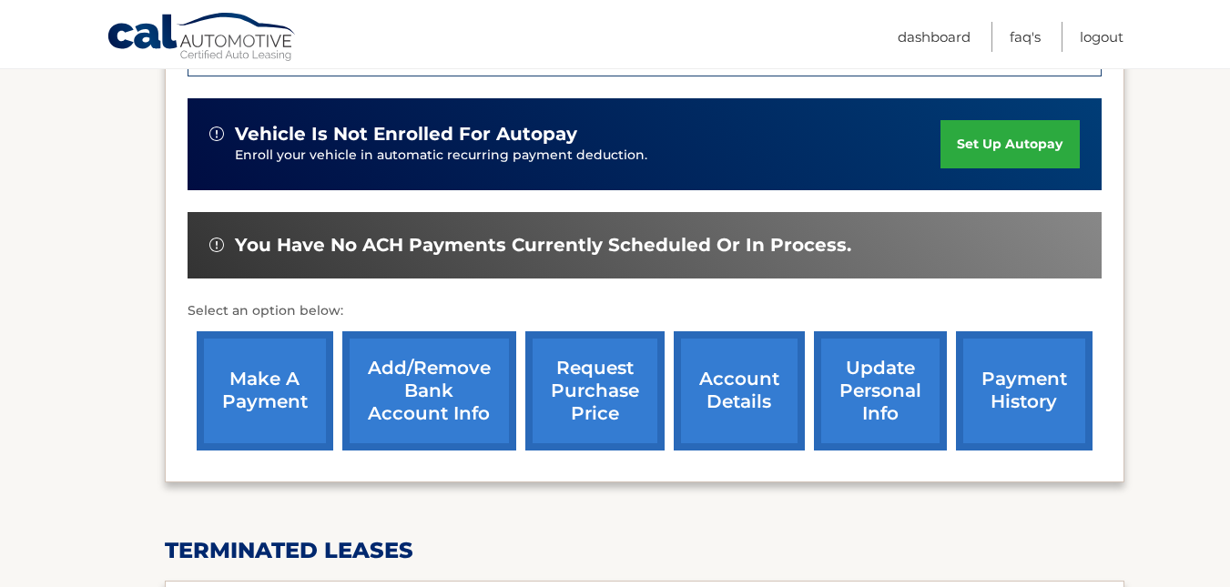
scroll to position [616, 0]
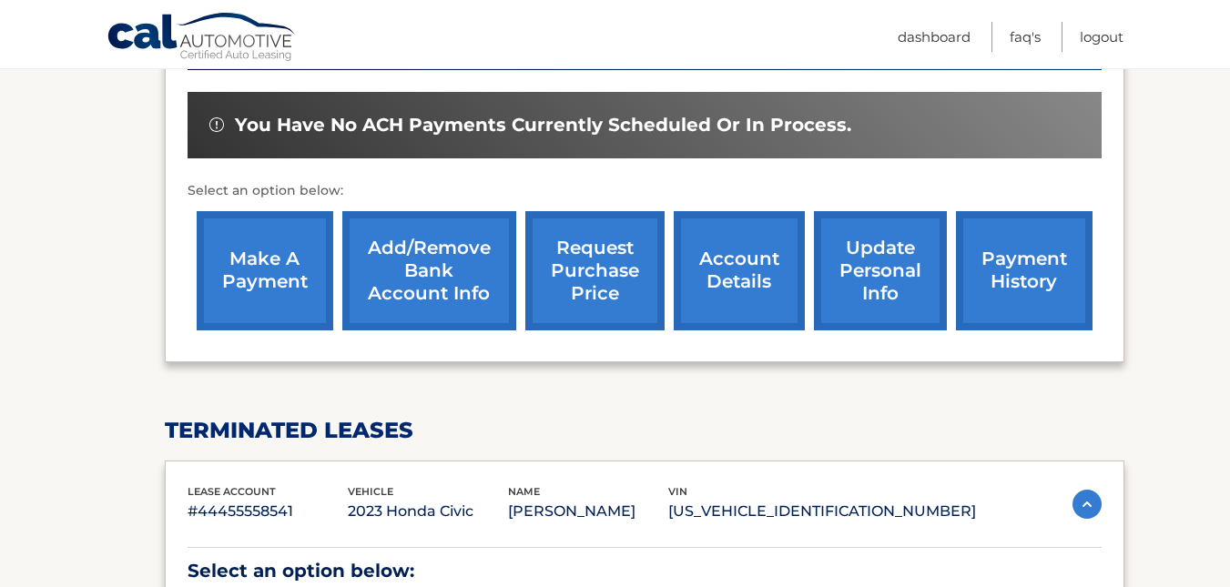
click at [704, 260] on link "account details" at bounding box center [738, 270] width 131 height 119
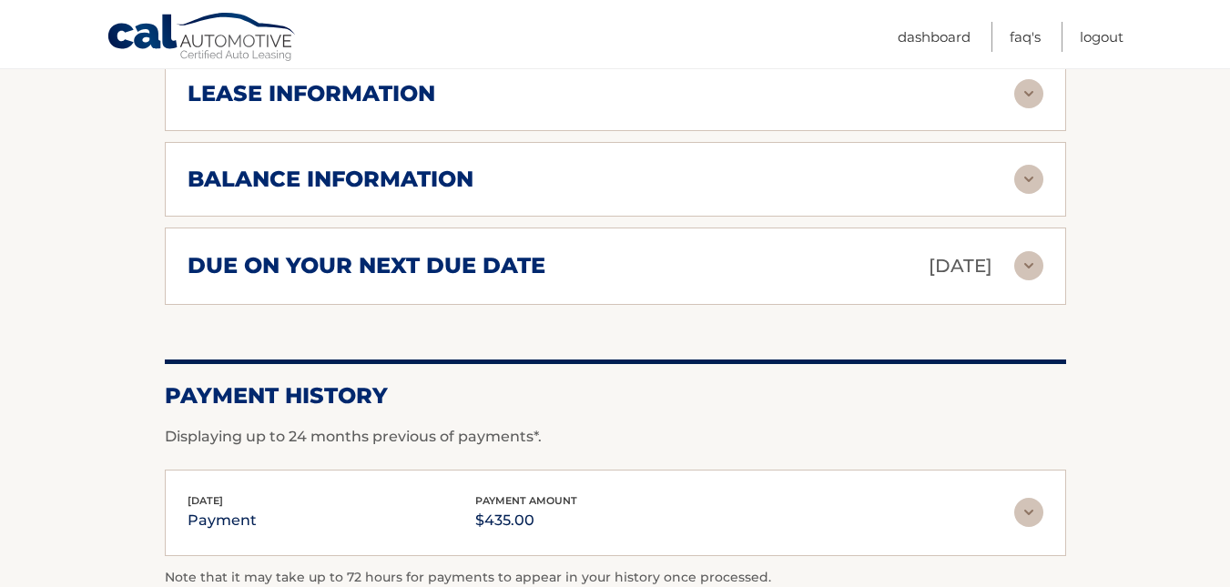
scroll to position [1089, 0]
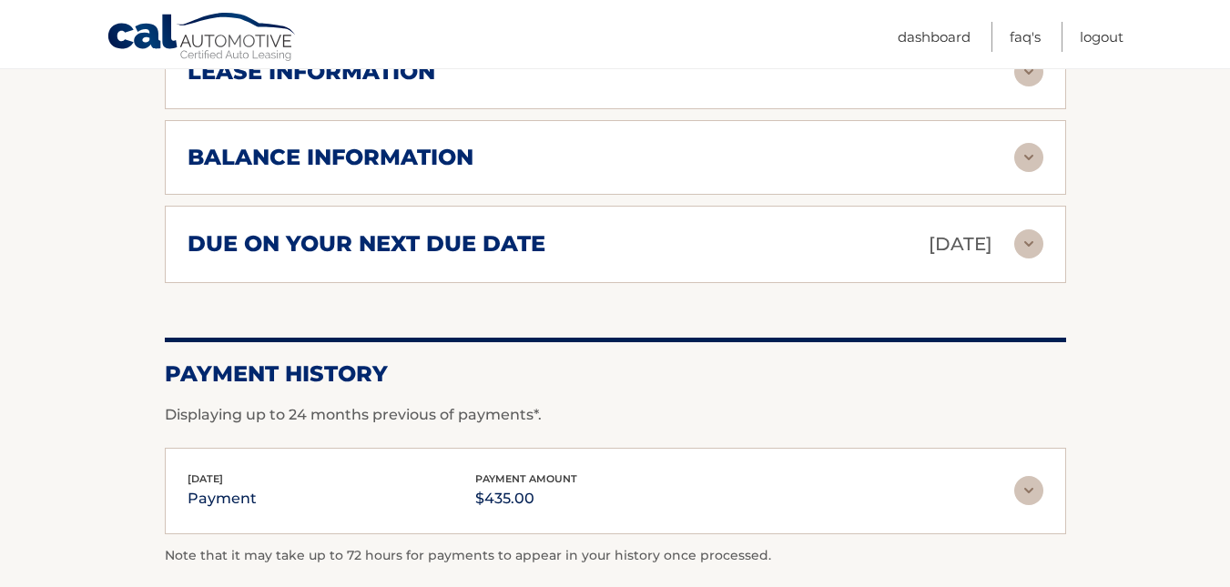
click at [1033, 483] on img at bounding box center [1028, 490] width 29 height 29
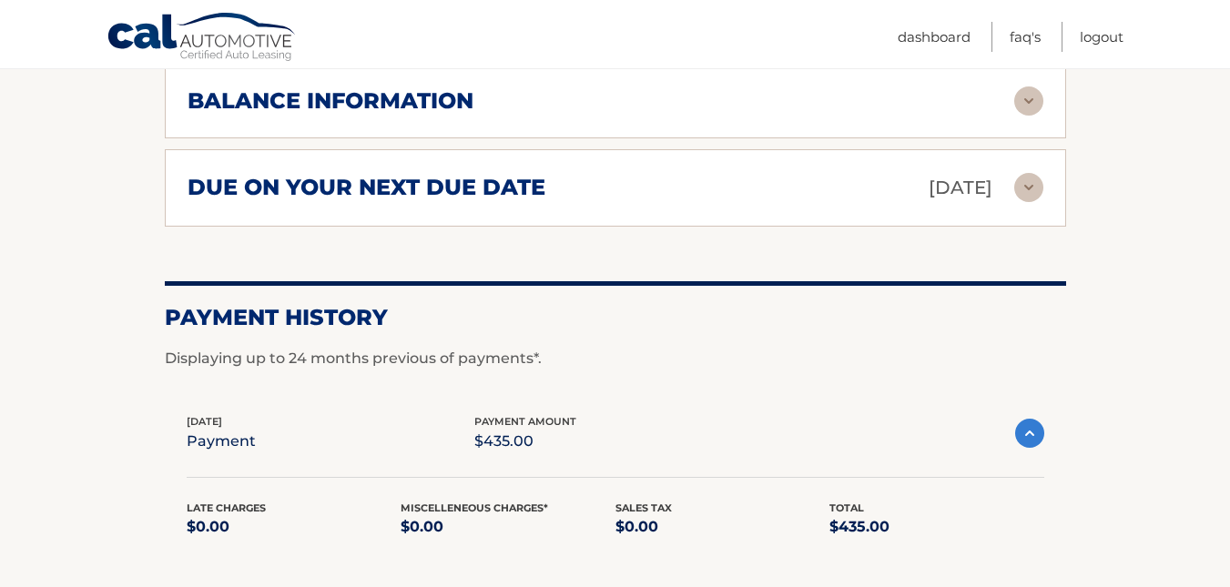
scroll to position [1185, 0]
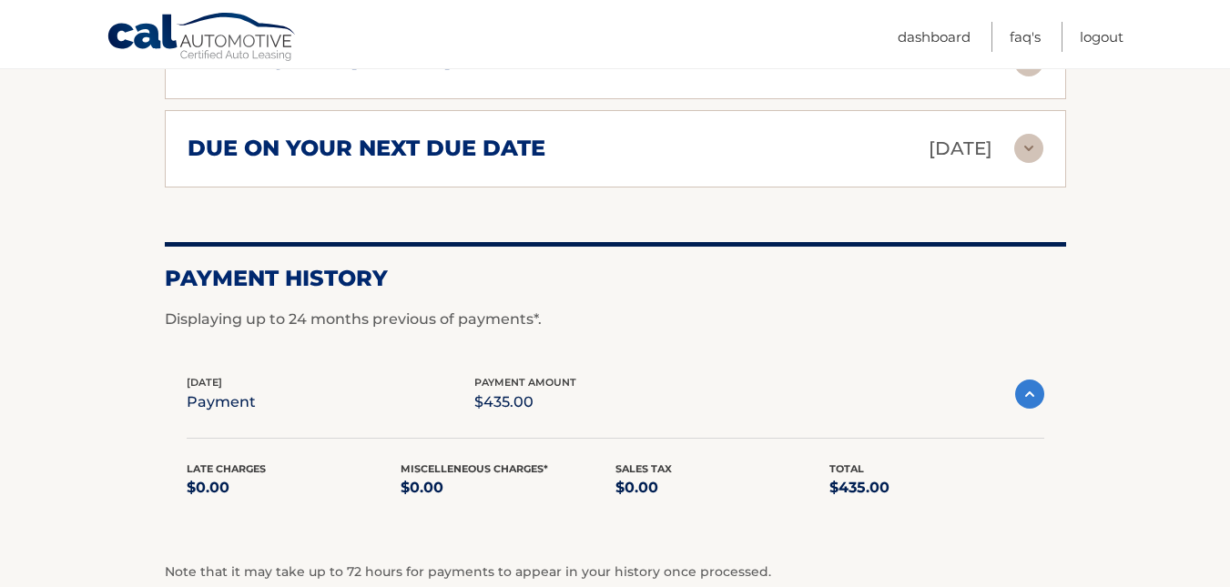
click at [1031, 390] on img at bounding box center [1029, 394] width 29 height 29
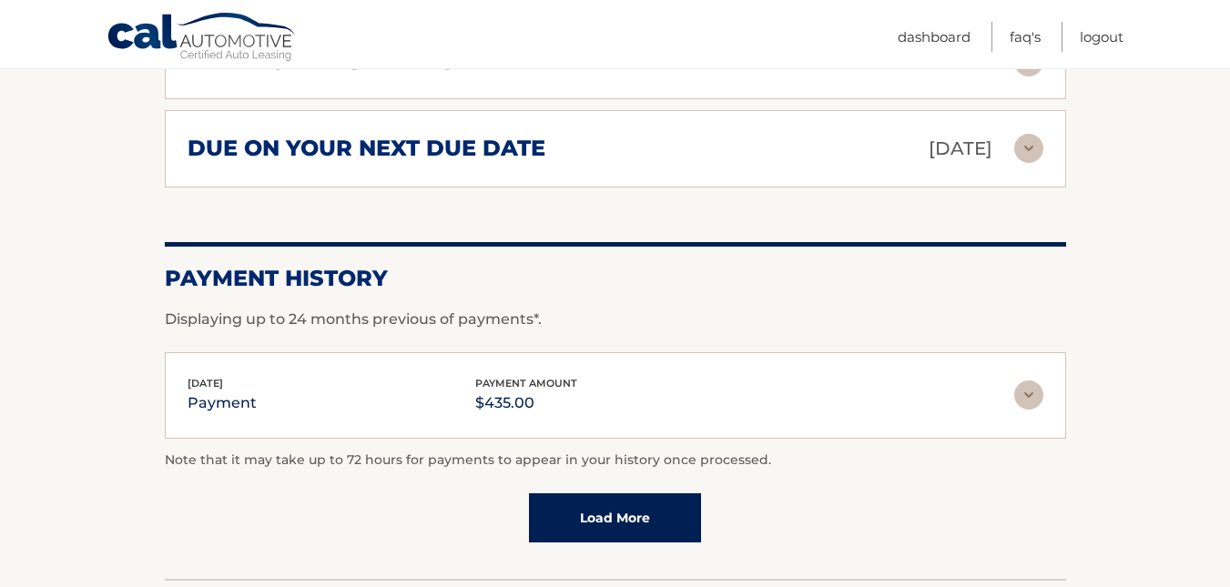
scroll to position [1042, 0]
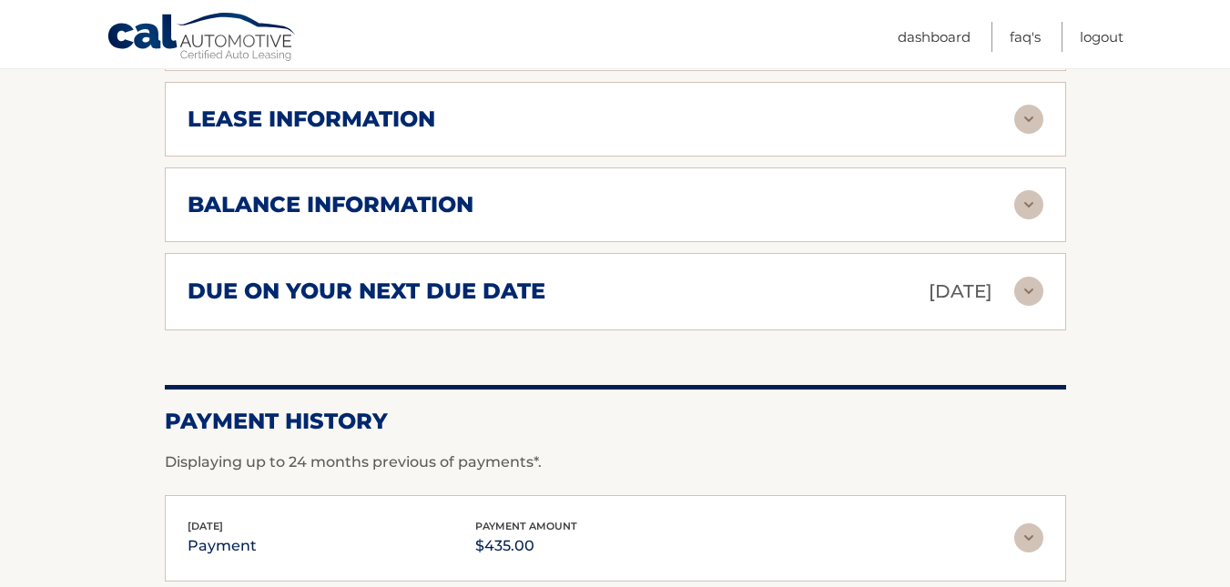
click at [1025, 297] on img at bounding box center [1028, 291] width 29 height 29
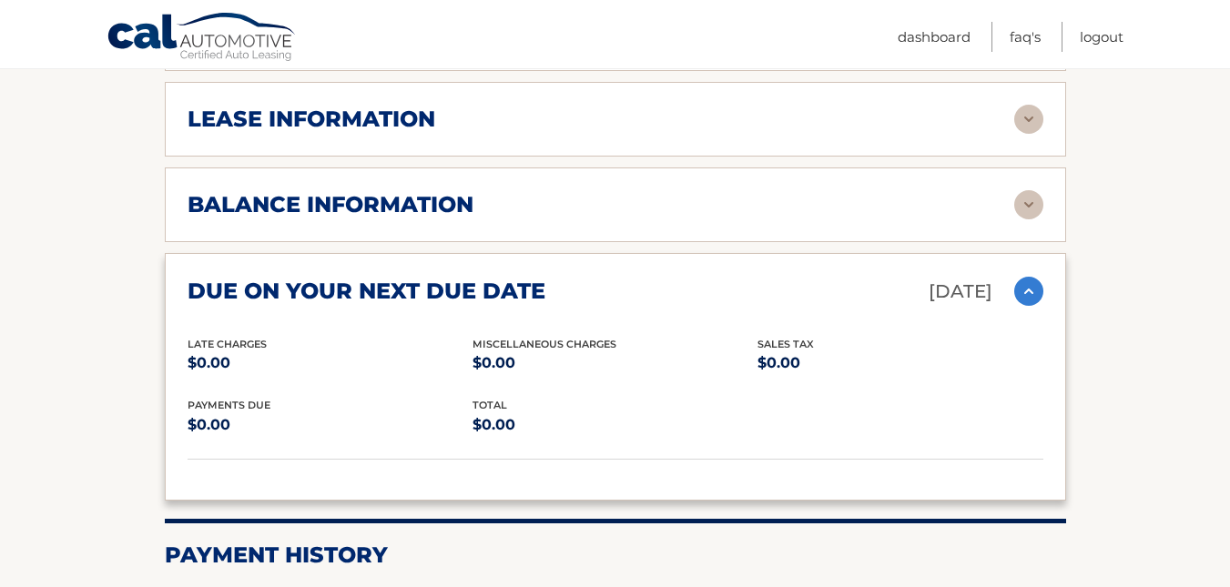
click at [1025, 297] on img at bounding box center [1028, 291] width 29 height 29
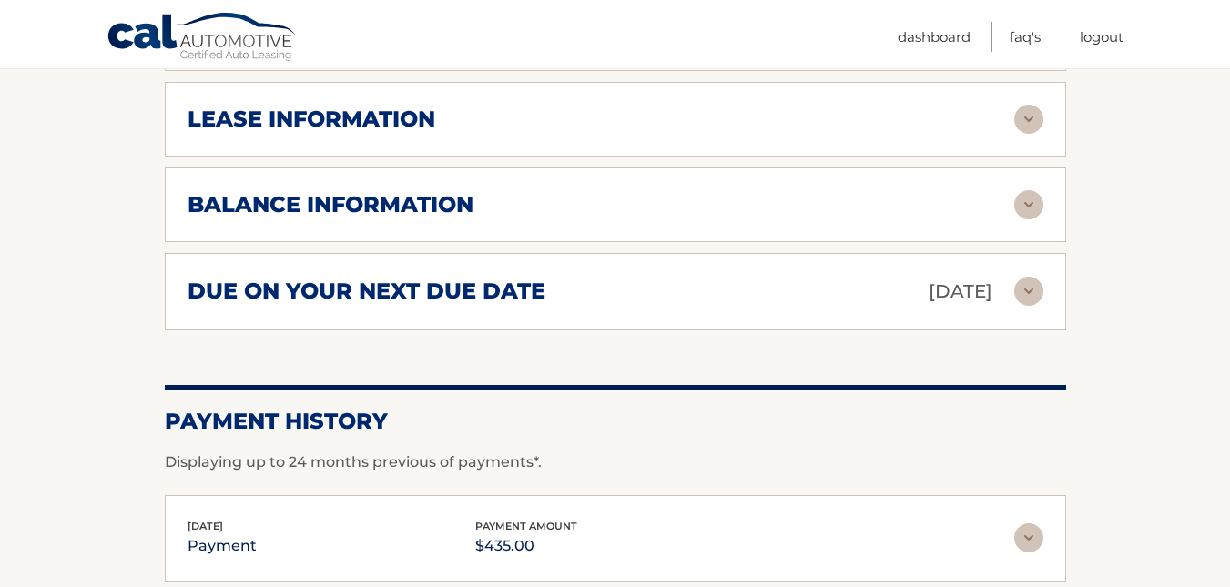
click at [1028, 210] on img at bounding box center [1028, 204] width 29 height 29
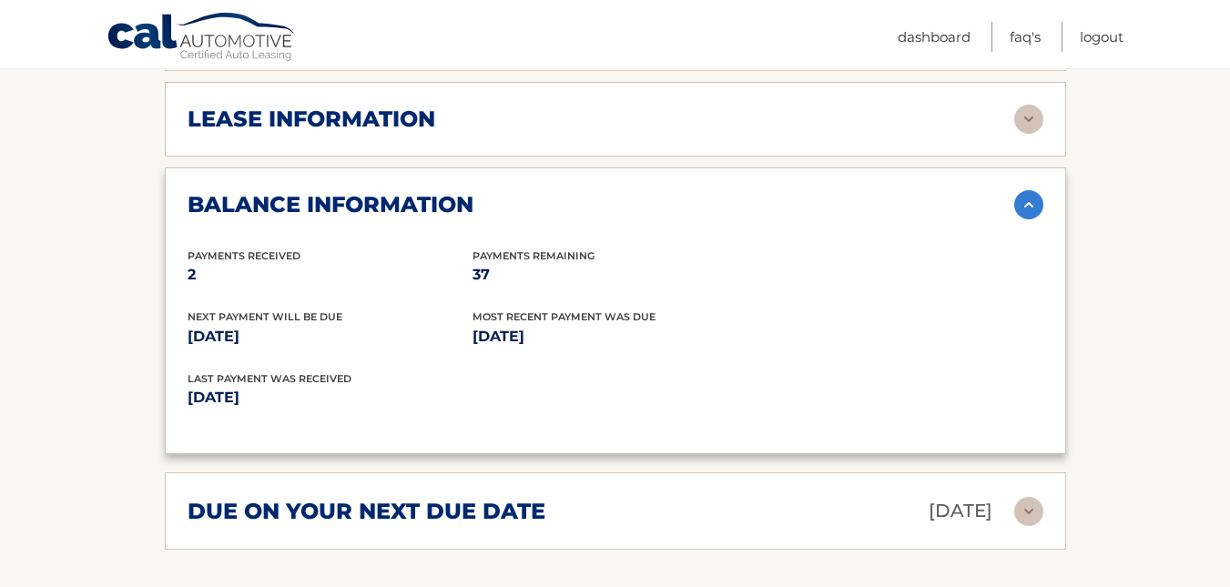
click at [1028, 210] on img at bounding box center [1028, 204] width 29 height 29
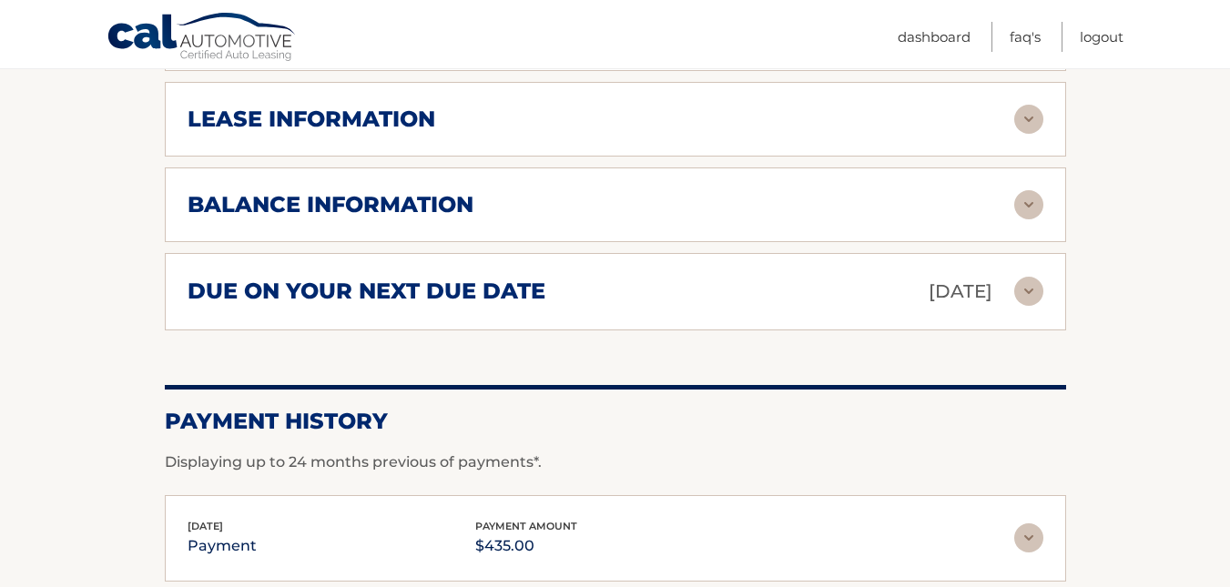
click at [1033, 125] on img at bounding box center [1028, 119] width 29 height 29
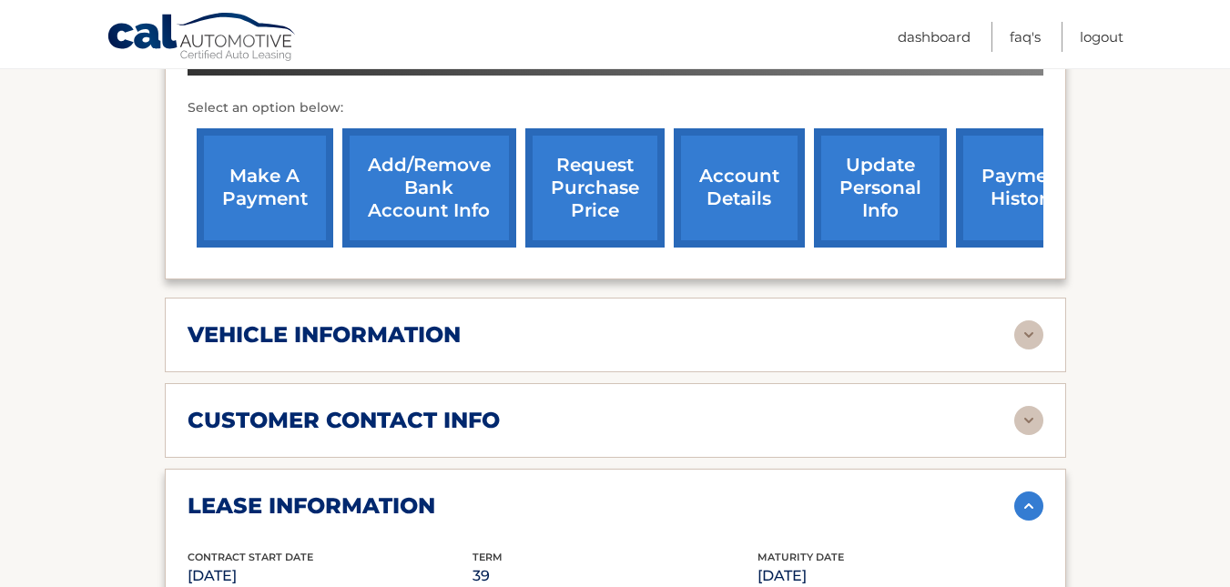
scroll to position [623, 0]
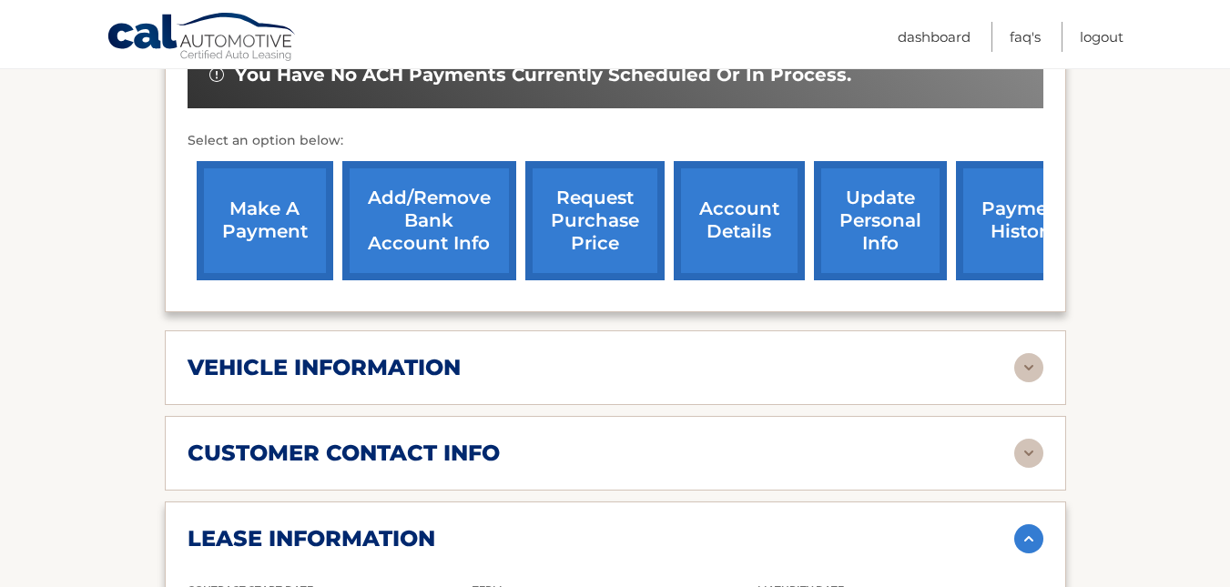
click at [729, 230] on link "account details" at bounding box center [738, 220] width 131 height 119
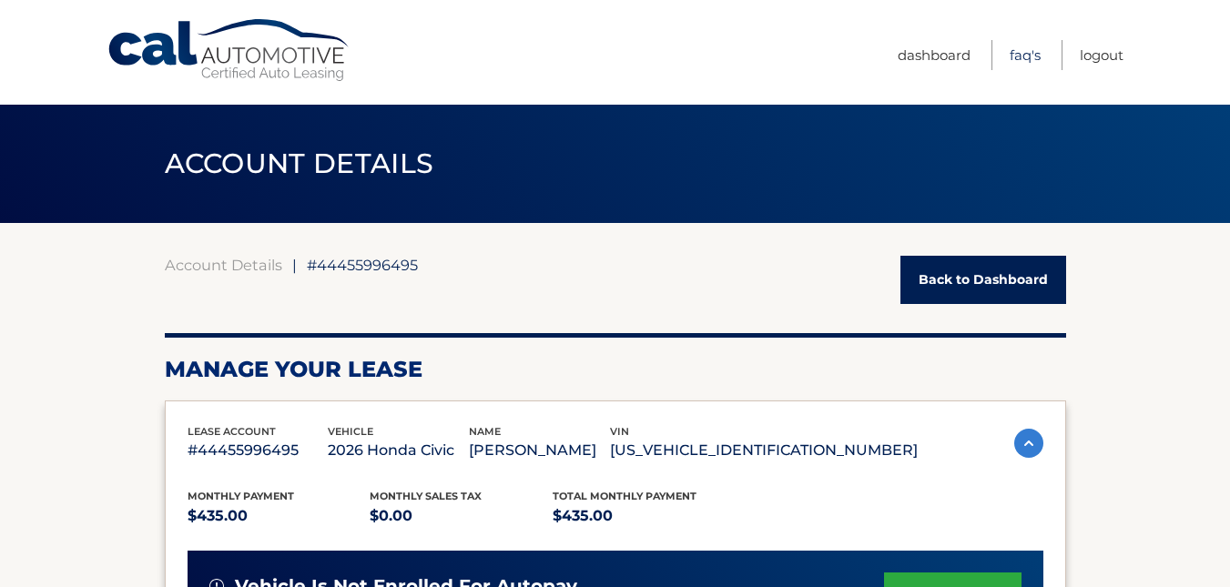
click at [1013, 56] on link "FAQ's" at bounding box center [1024, 55] width 31 height 30
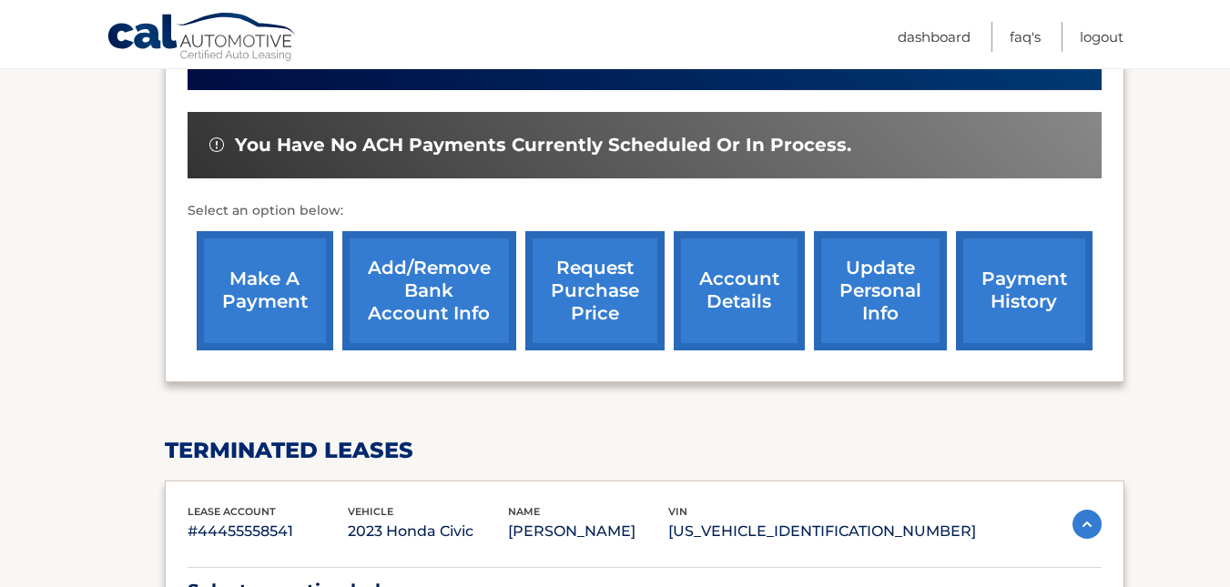
scroll to position [564, 0]
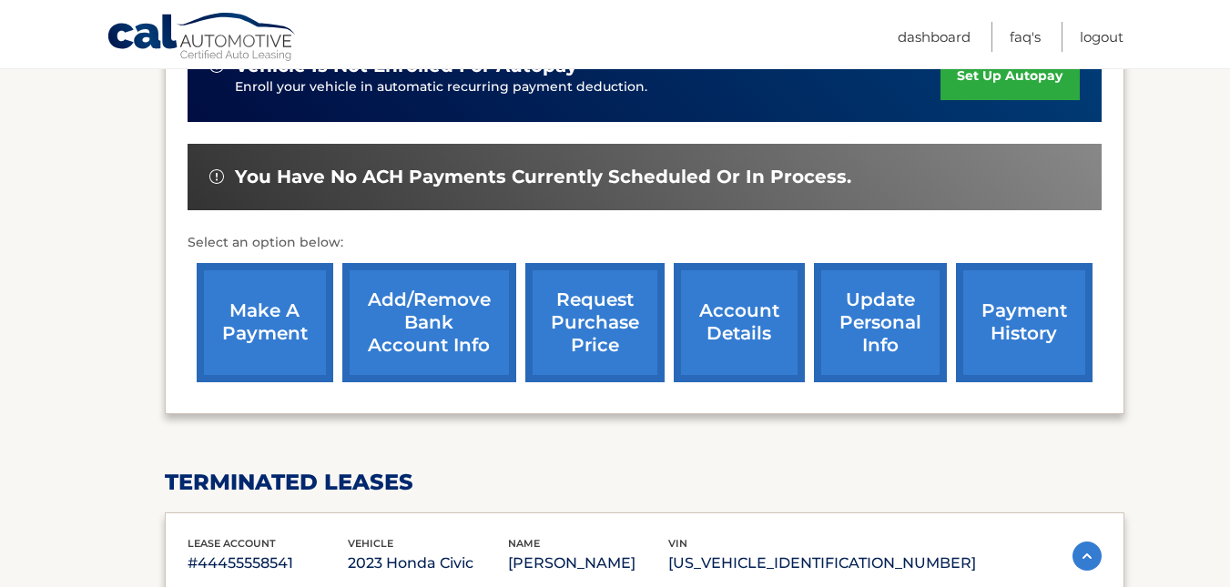
click at [722, 326] on link "account details" at bounding box center [738, 322] width 131 height 119
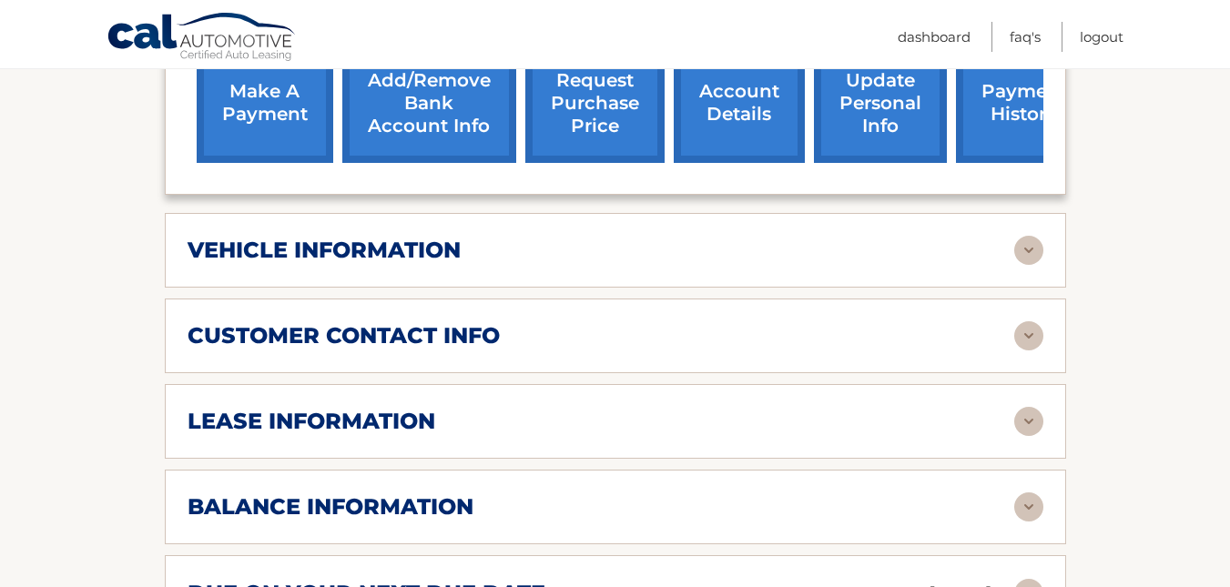
scroll to position [753, 0]
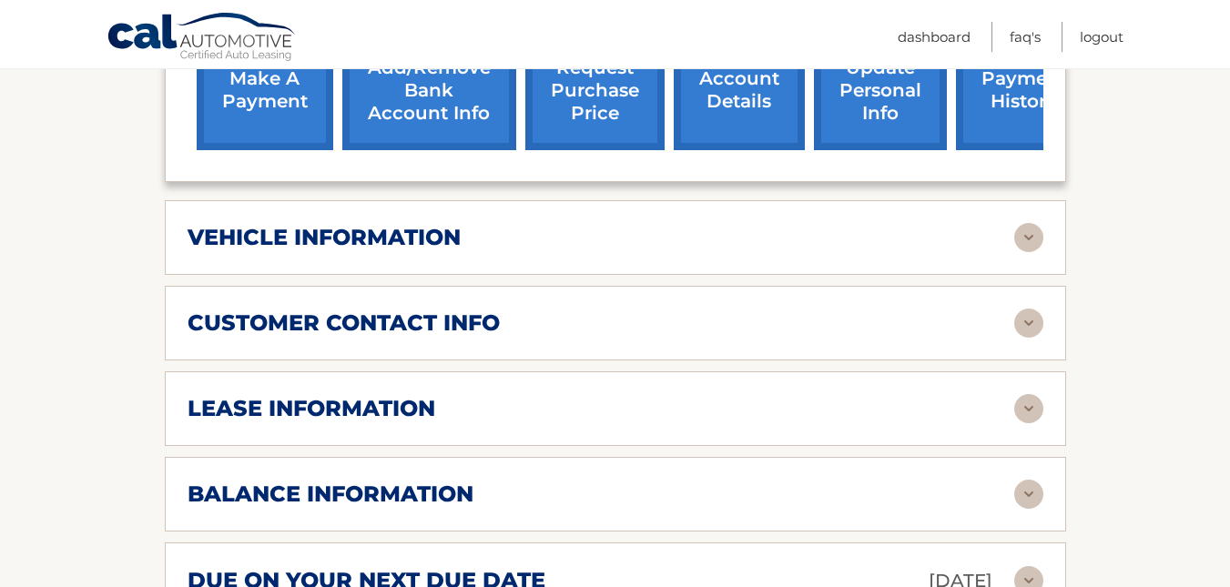
click at [1020, 413] on img at bounding box center [1028, 408] width 29 height 29
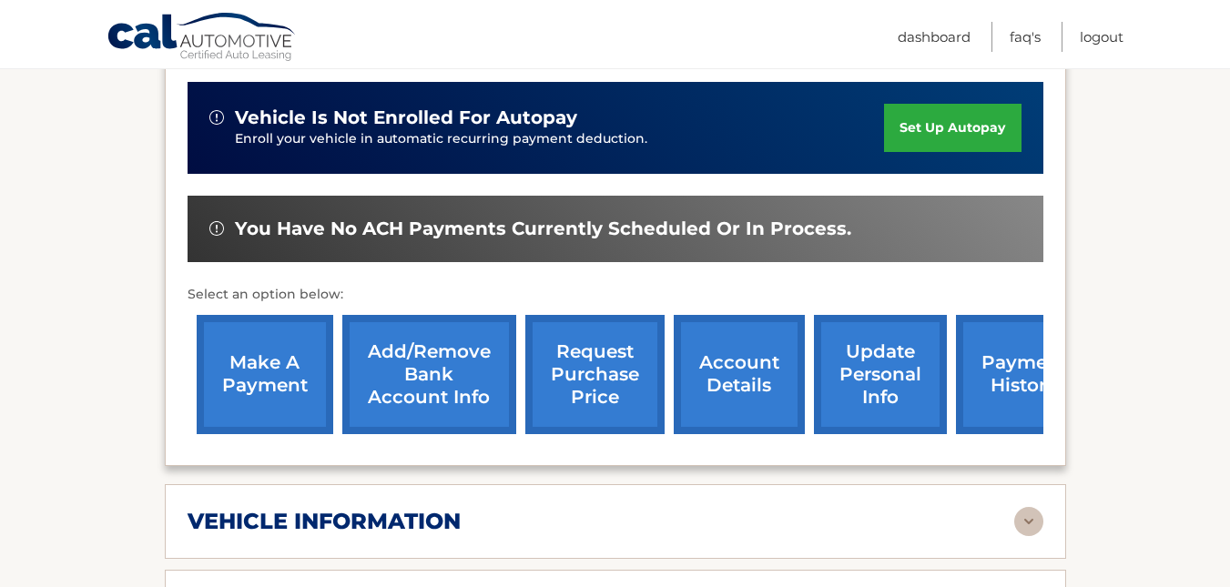
scroll to position [465, 0]
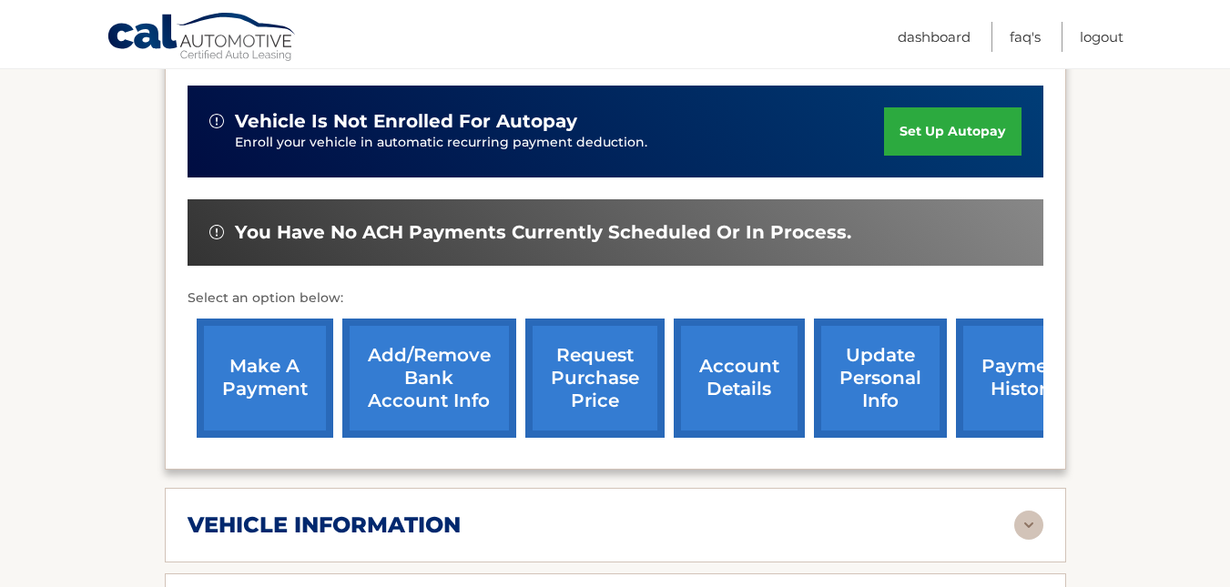
click at [733, 382] on link "account details" at bounding box center [738, 378] width 131 height 119
